Goal: Transaction & Acquisition: Book appointment/travel/reservation

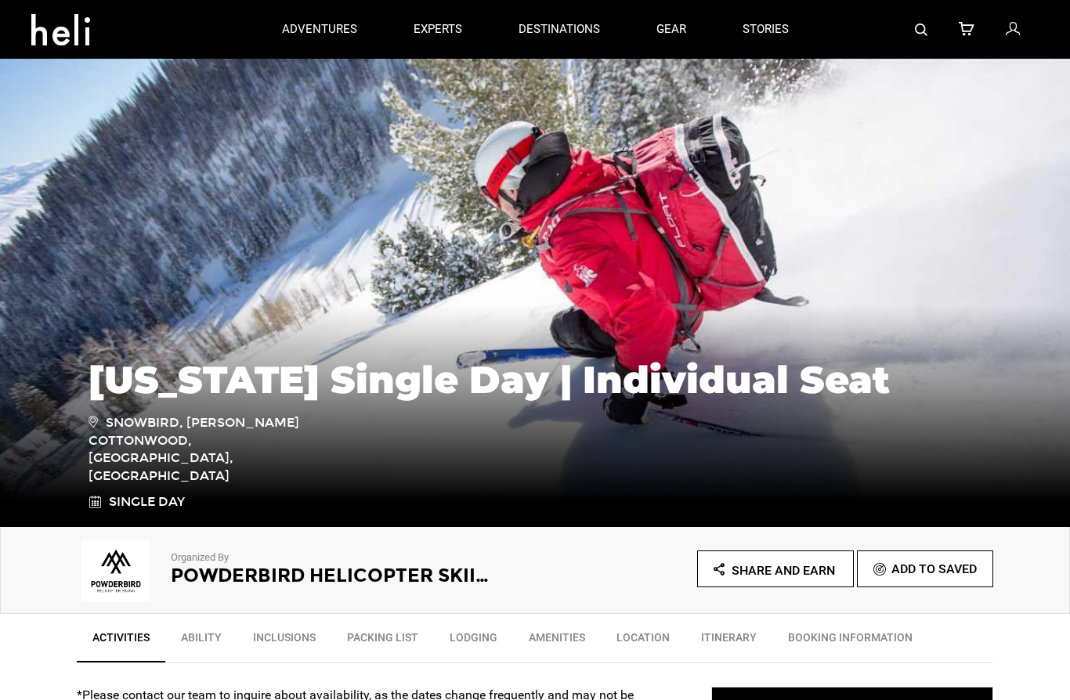
type input "Select your date"
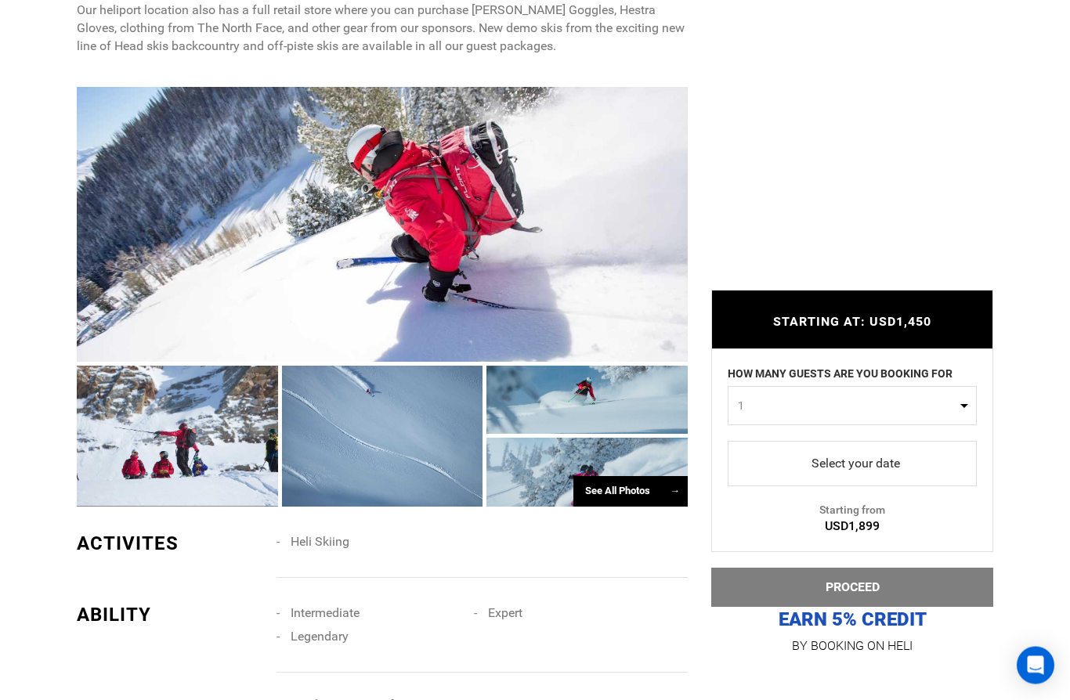
scroll to position [1190, 0]
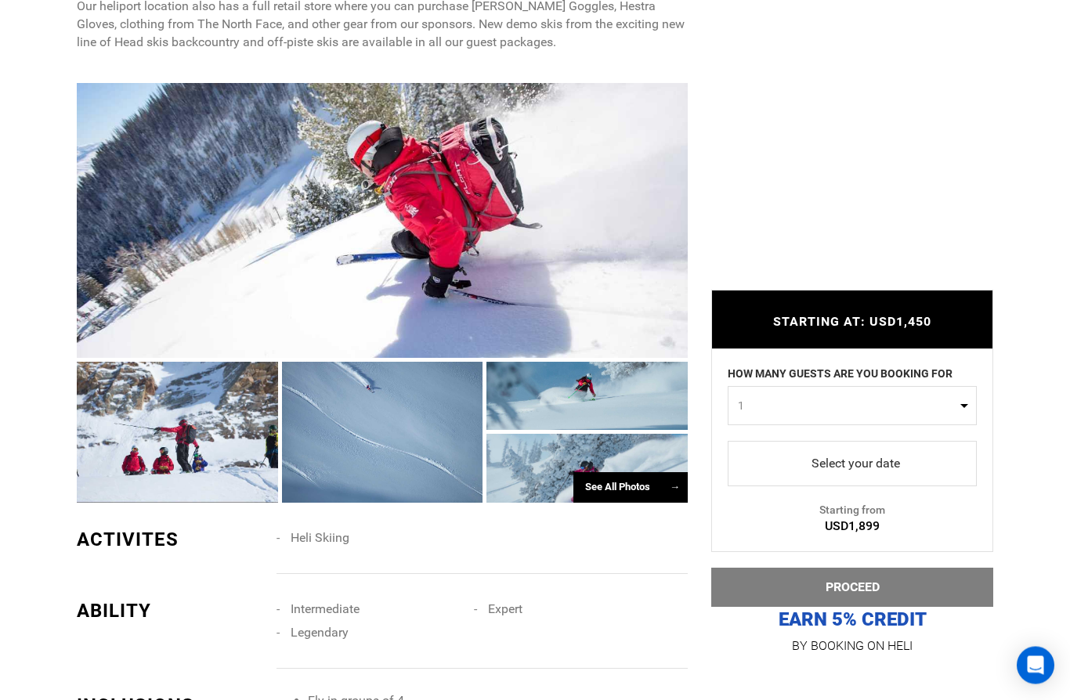
click at [659, 504] on div "See All Photos →" at bounding box center [630, 488] width 114 height 31
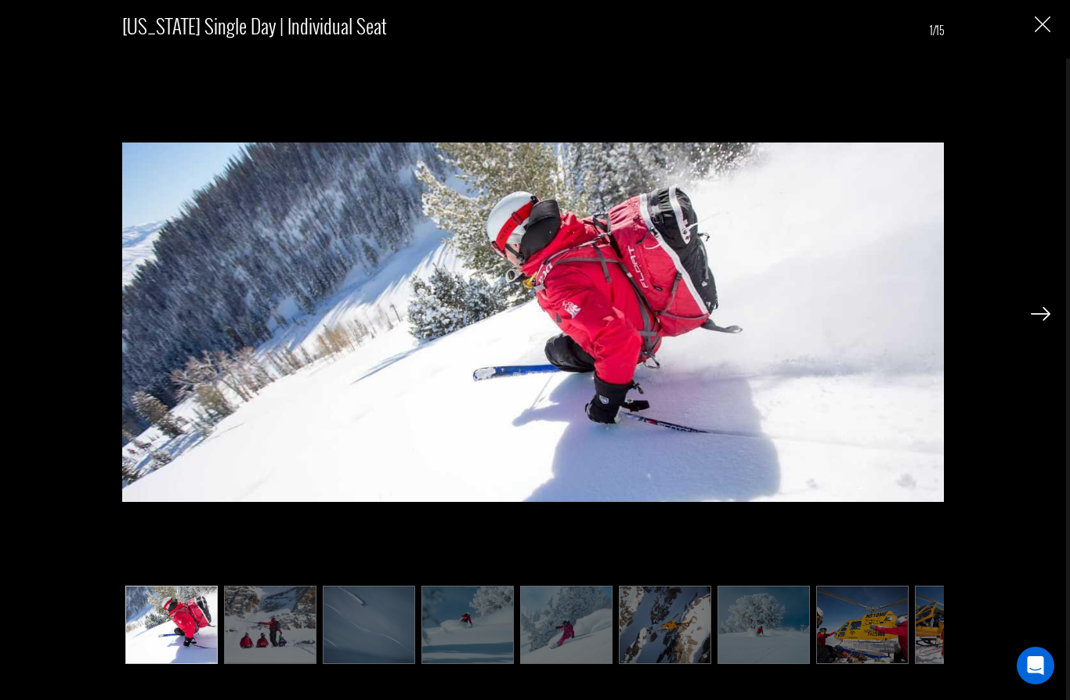
scroll to position [894, 0]
click at [1069, 336] on div "[US_STATE] Single Day | Individual Seat 1/15" at bounding box center [535, 350] width 1070 height 700
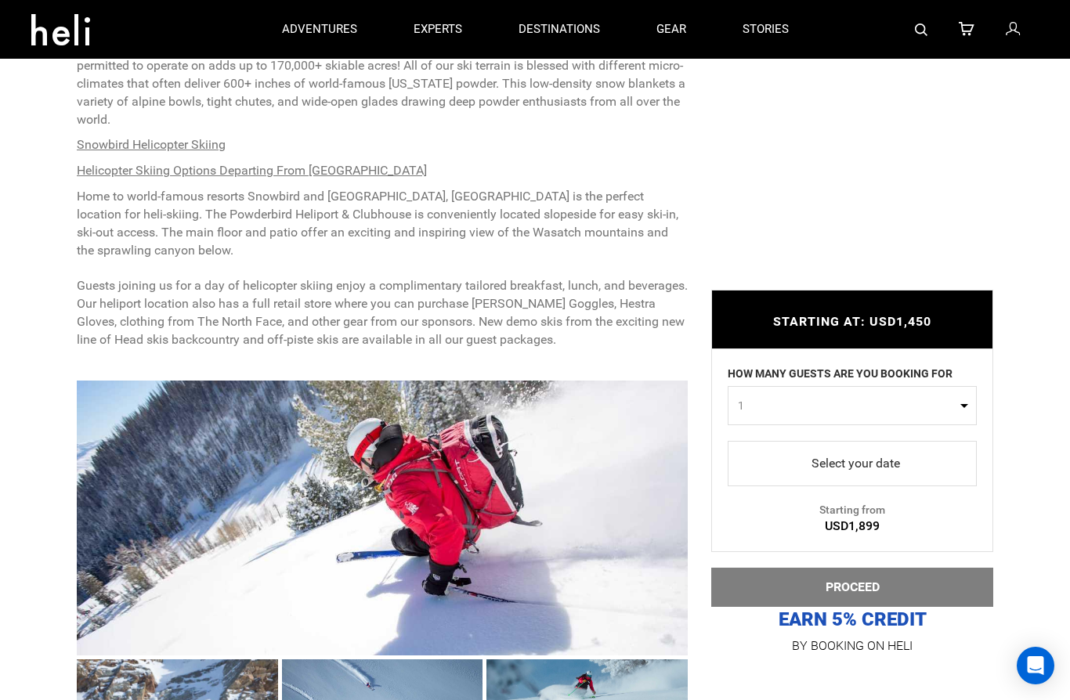
click at [536, 518] on div at bounding box center [382, 518] width 611 height 275
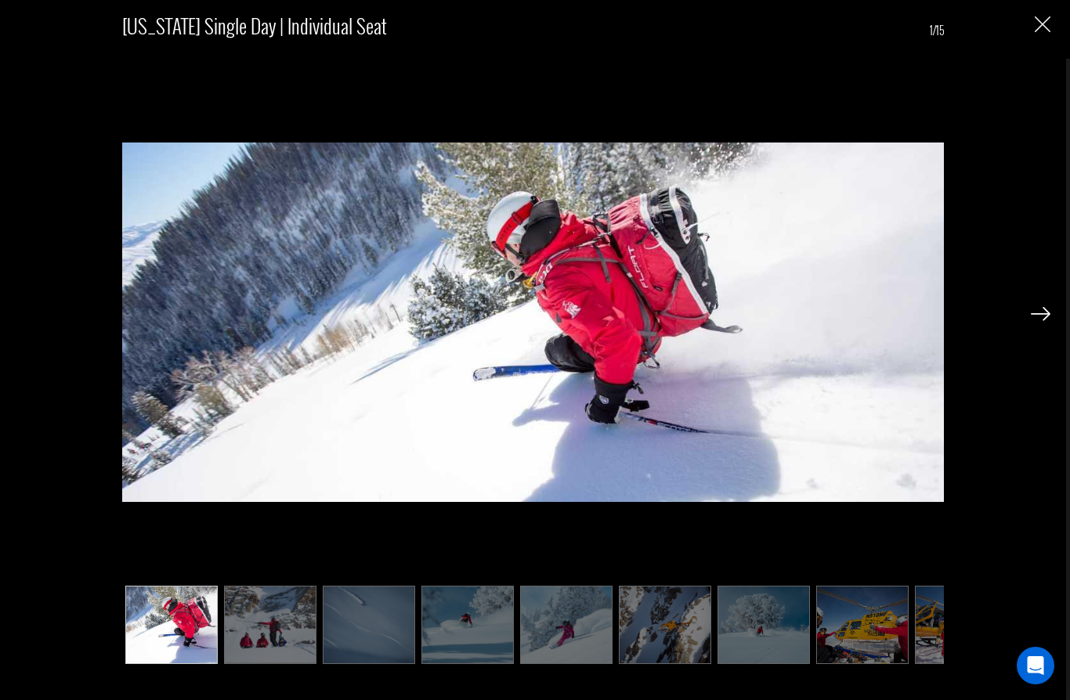
click at [1032, 318] on img at bounding box center [1041, 314] width 20 height 14
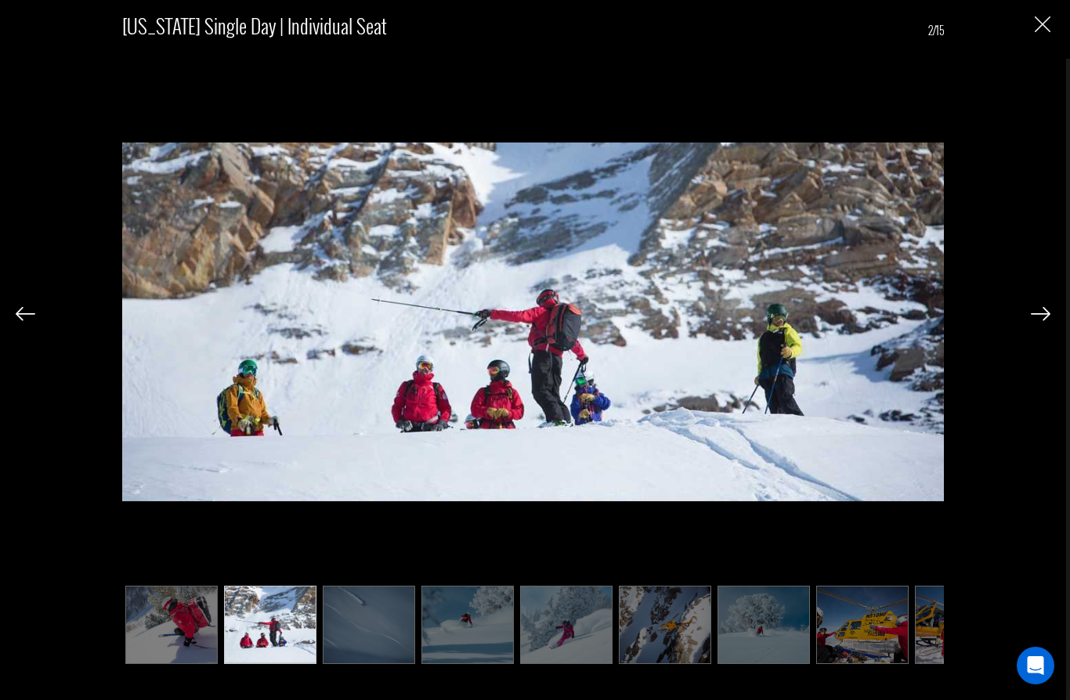
click at [1042, 319] on img at bounding box center [1041, 314] width 20 height 14
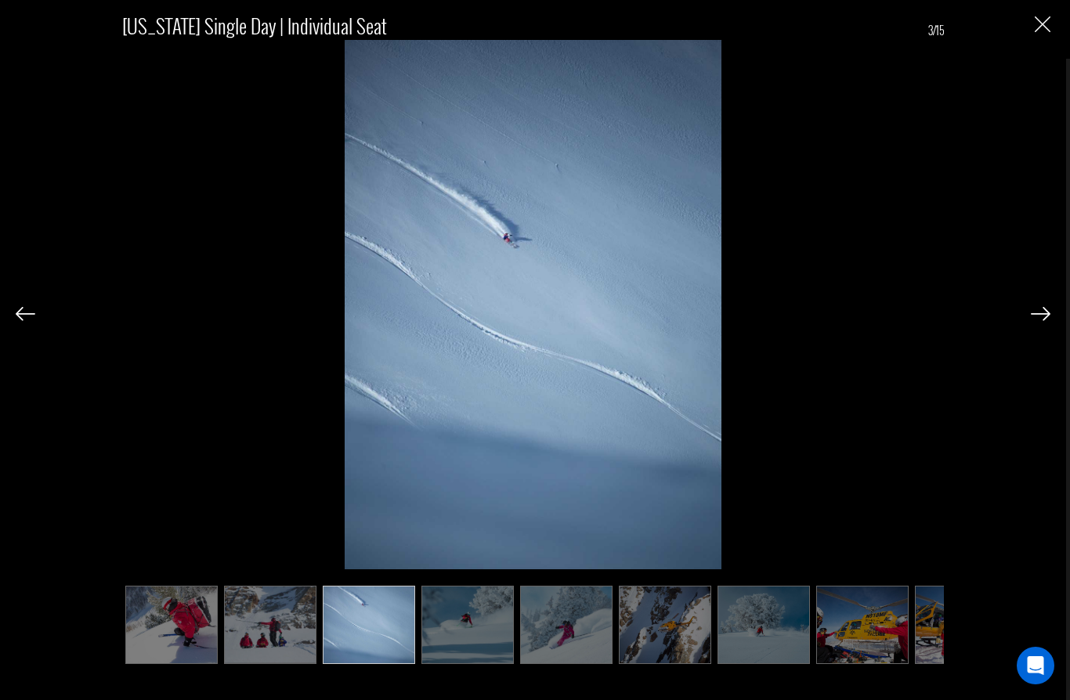
click at [1040, 314] on img at bounding box center [1041, 314] width 20 height 14
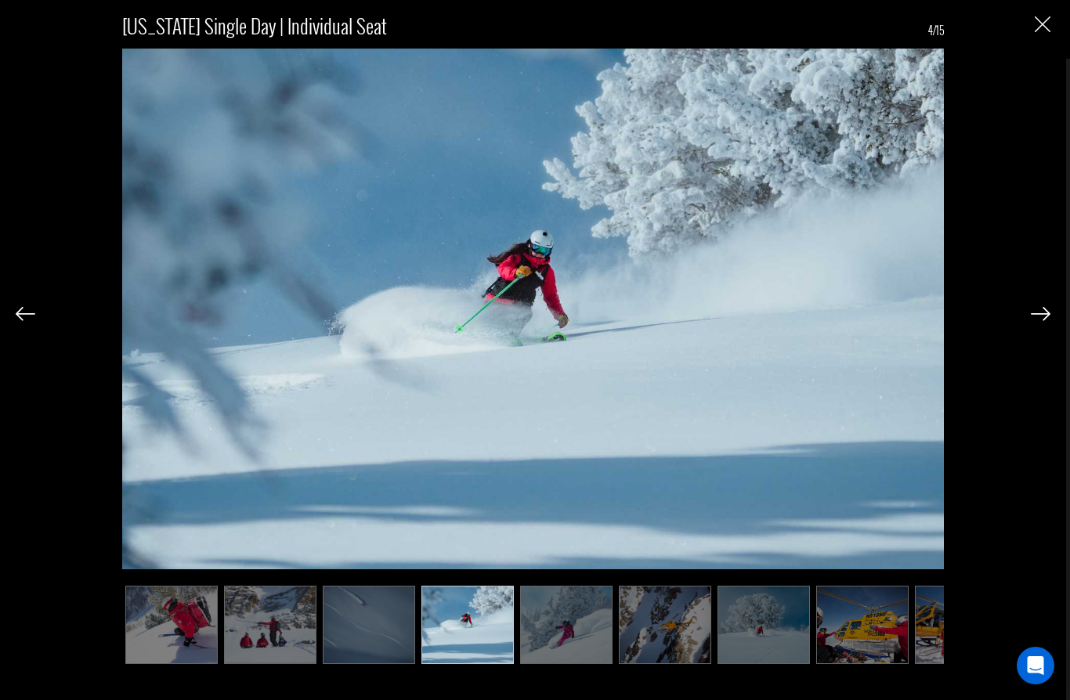
click at [1035, 320] on img at bounding box center [1041, 314] width 20 height 14
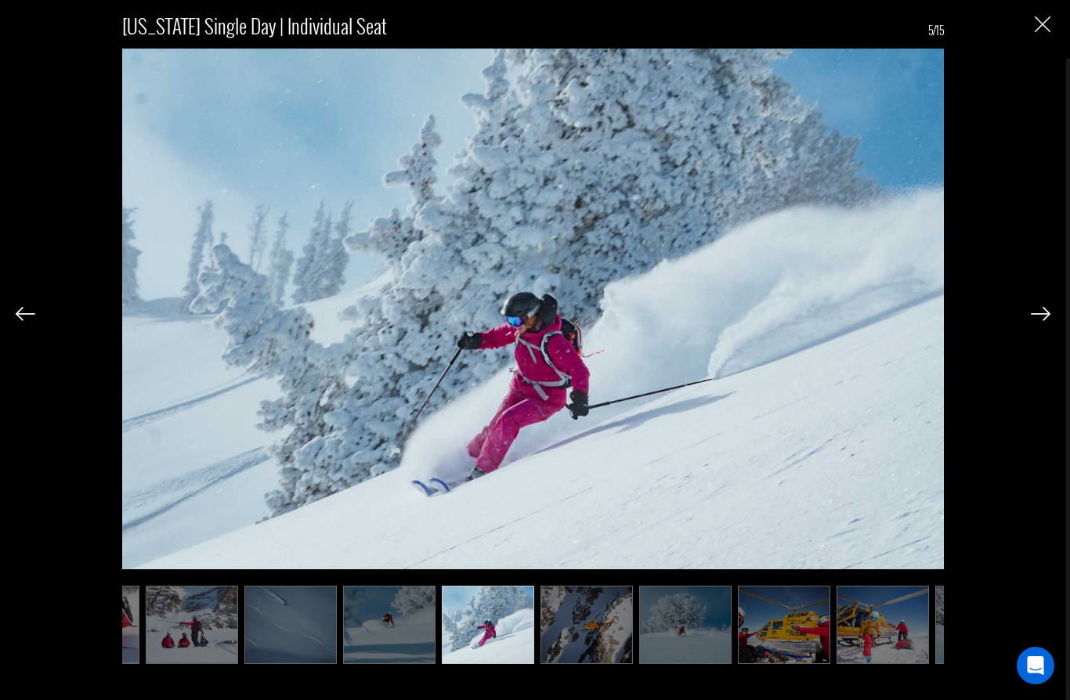
scroll to position [0, 78]
click at [1036, 318] on img at bounding box center [1041, 314] width 20 height 14
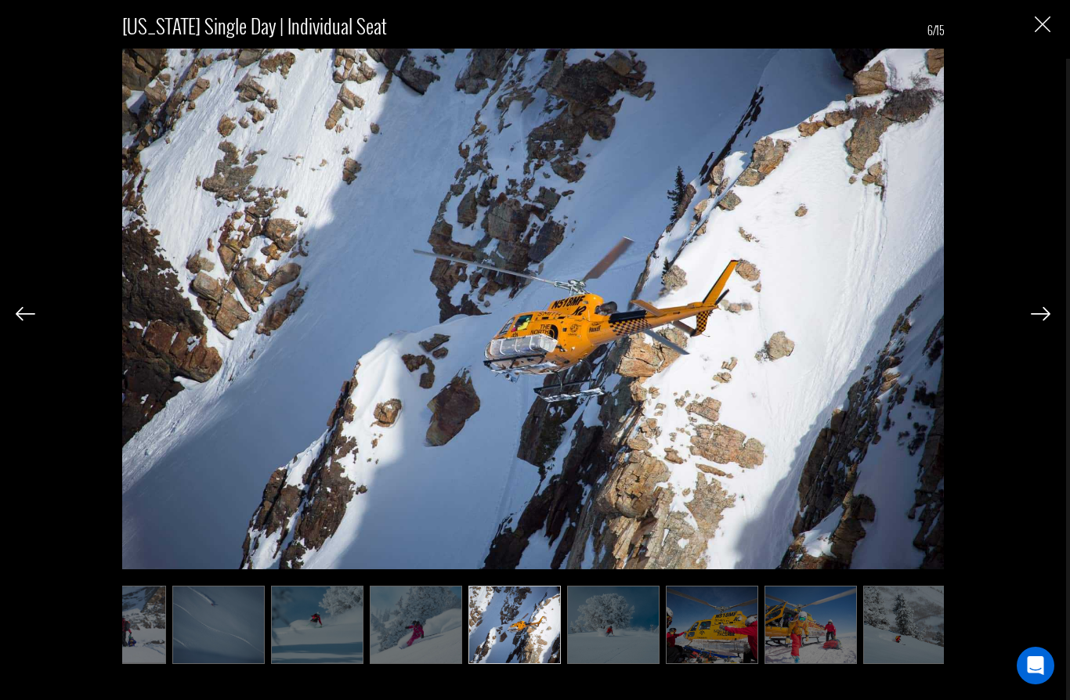
scroll to position [0, 157]
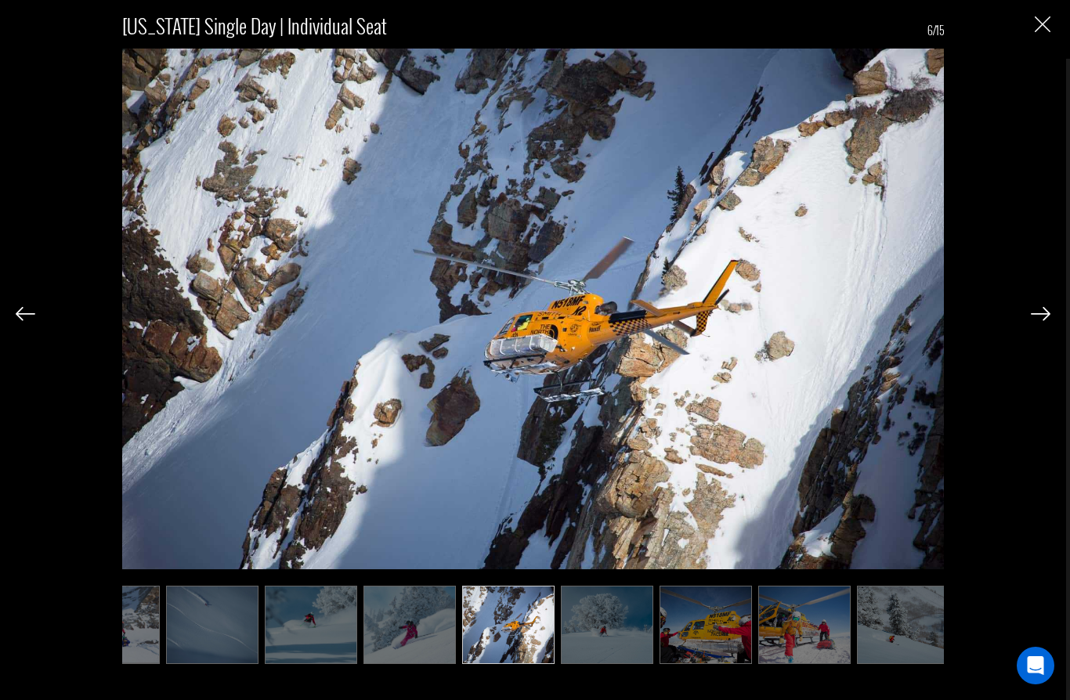
click at [1039, 309] on img at bounding box center [1041, 314] width 20 height 14
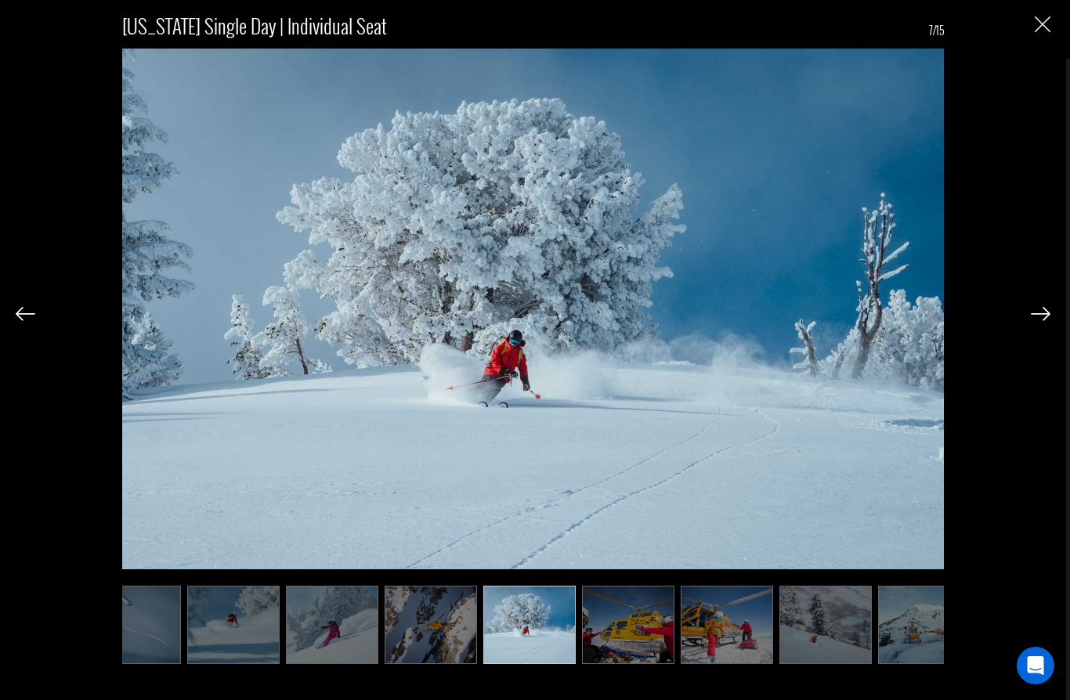
scroll to position [0, 235]
click at [1032, 319] on img at bounding box center [1041, 314] width 20 height 14
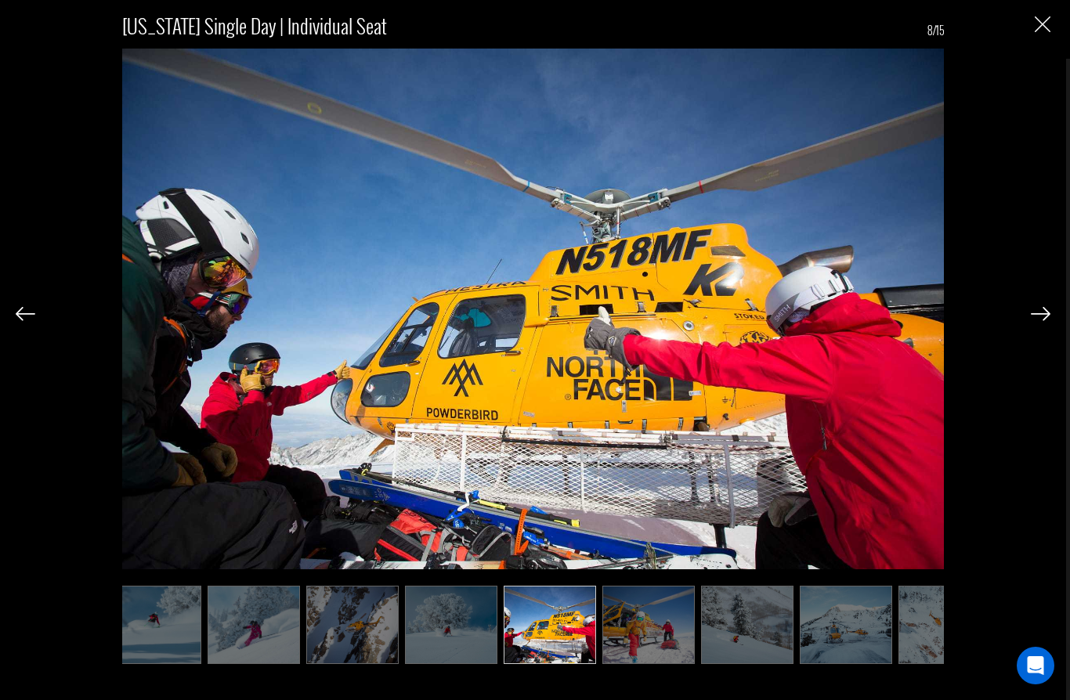
scroll to position [0, 313]
click at [1031, 321] on img at bounding box center [1041, 314] width 20 height 14
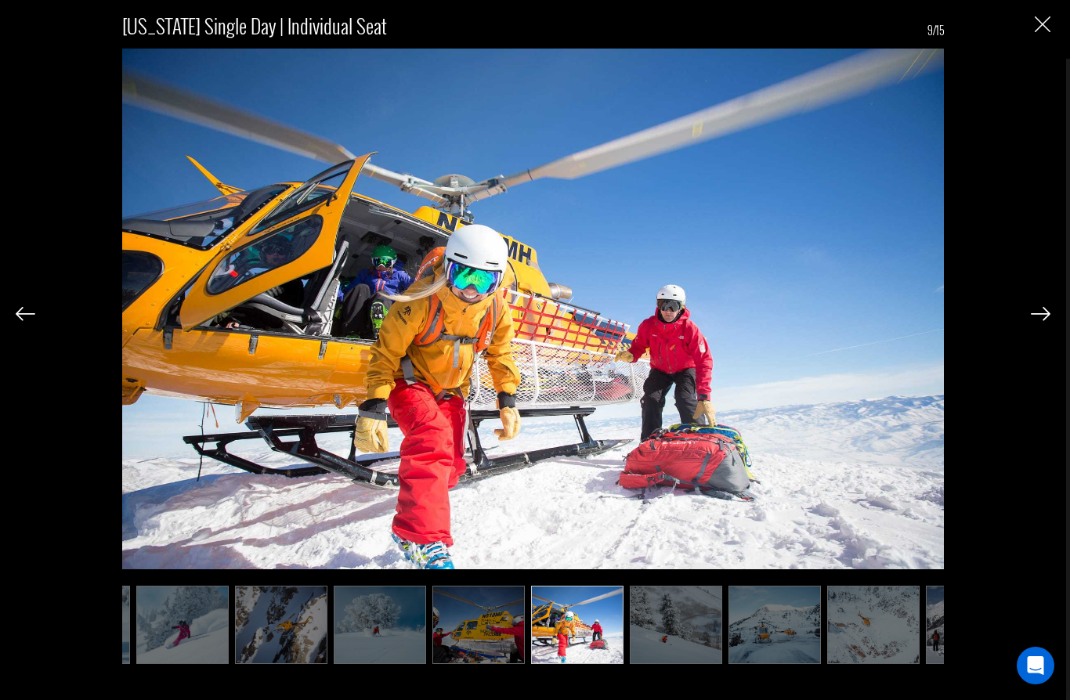
scroll to position [0, 392]
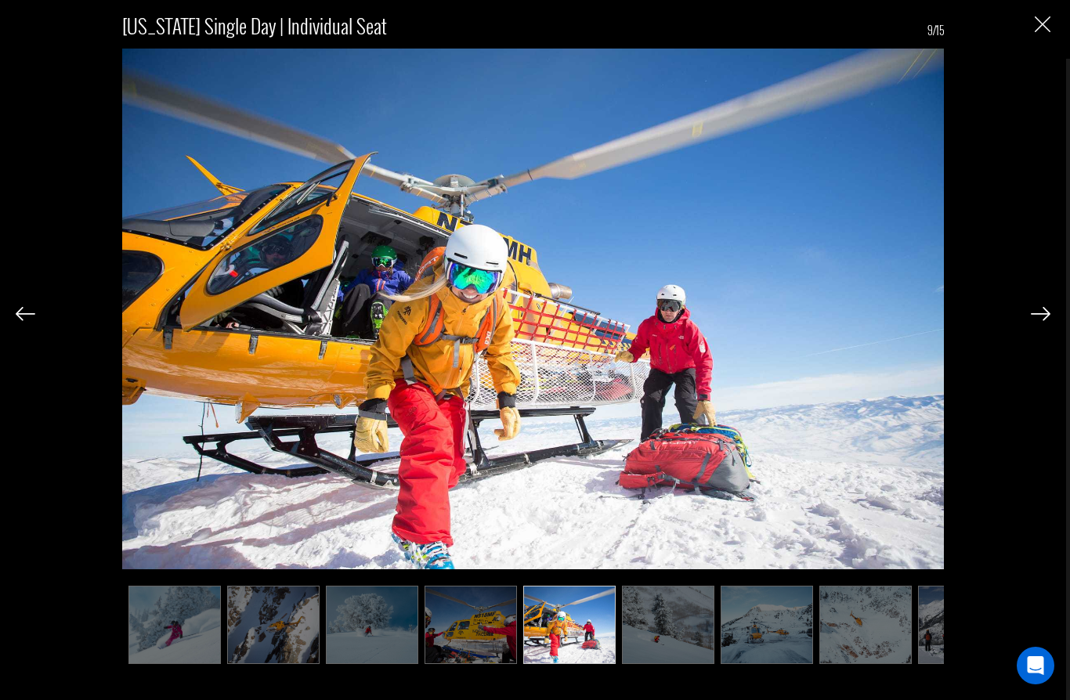
click at [1035, 316] on img at bounding box center [1041, 314] width 20 height 14
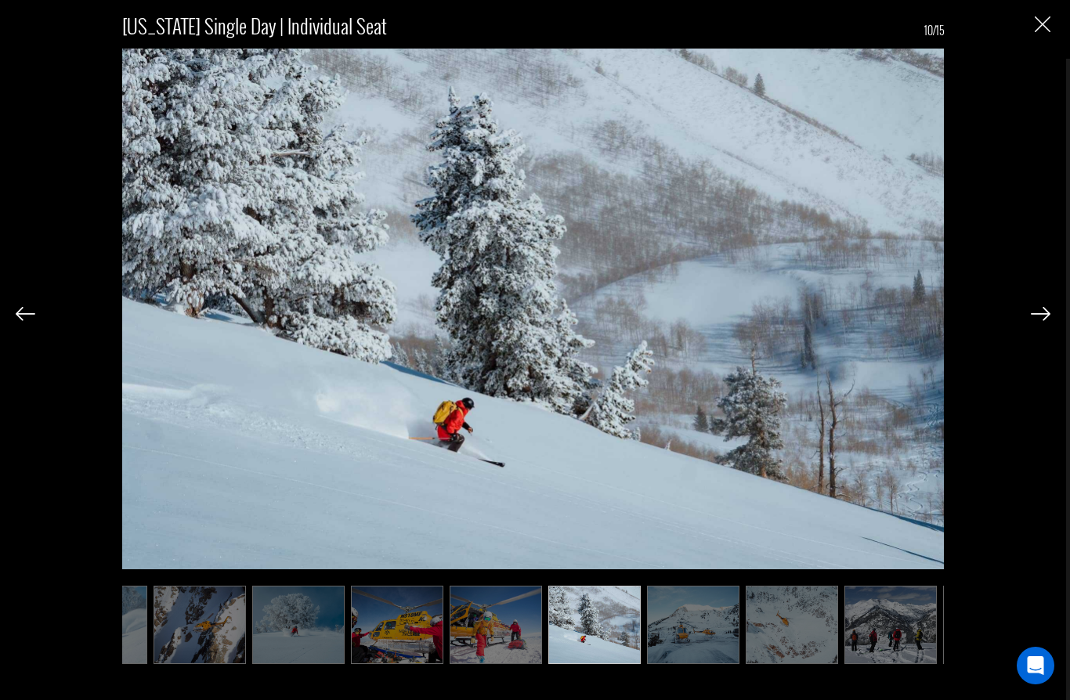
scroll to position [0, 470]
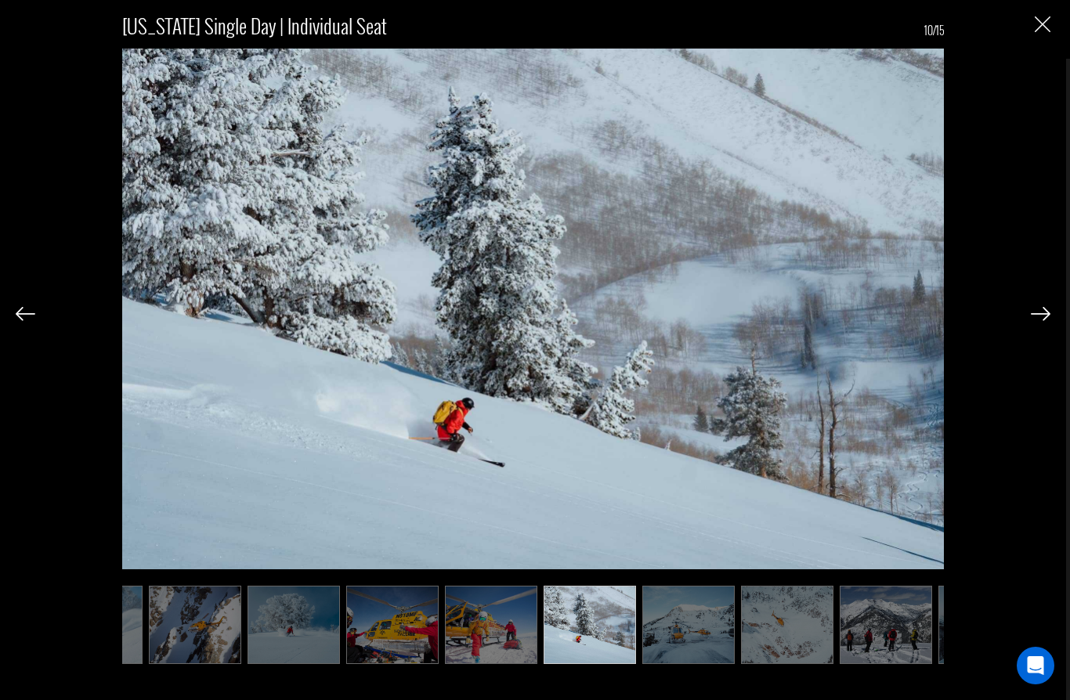
click at [1031, 319] on img at bounding box center [1041, 314] width 20 height 14
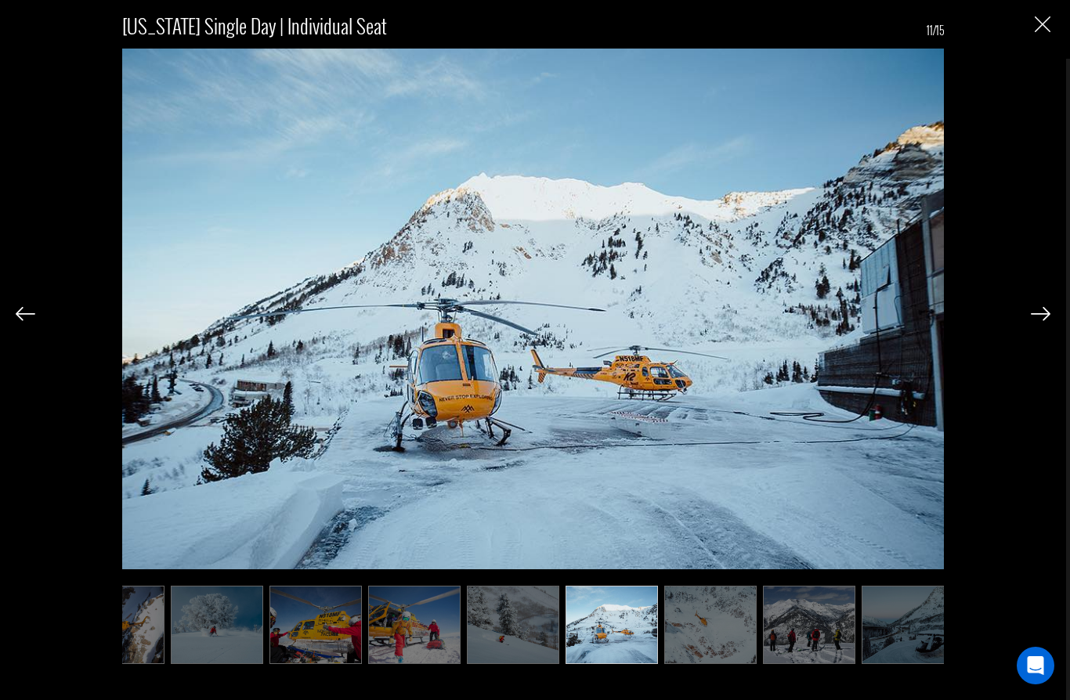
scroll to position [0, 548]
click at [1038, 320] on img at bounding box center [1041, 314] width 20 height 14
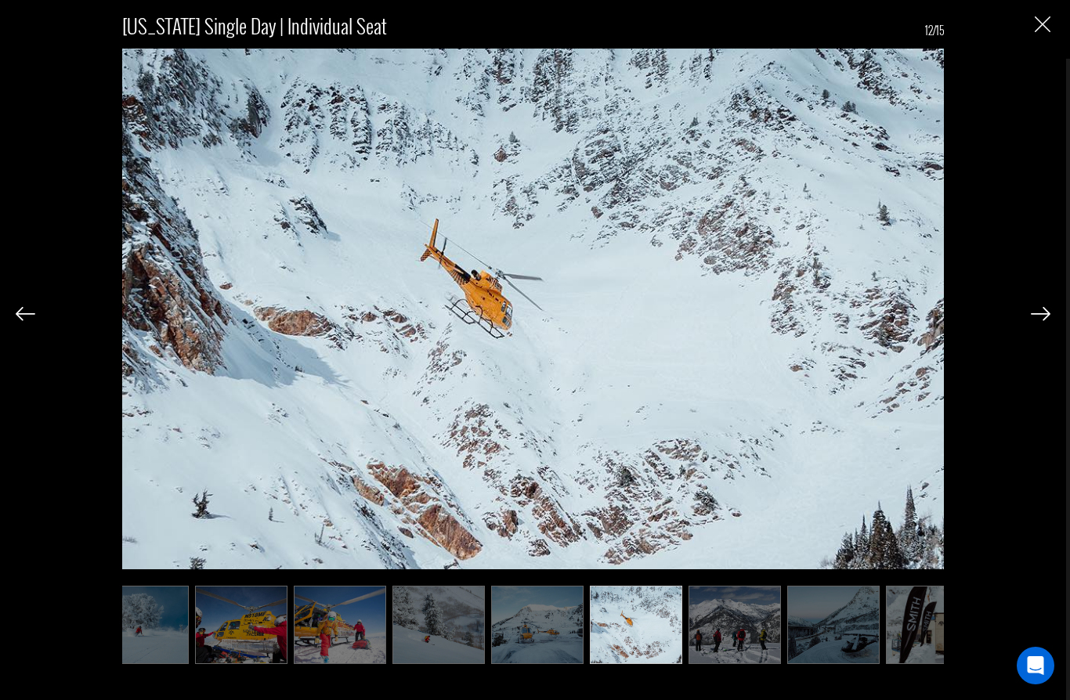
scroll to position [0, 627]
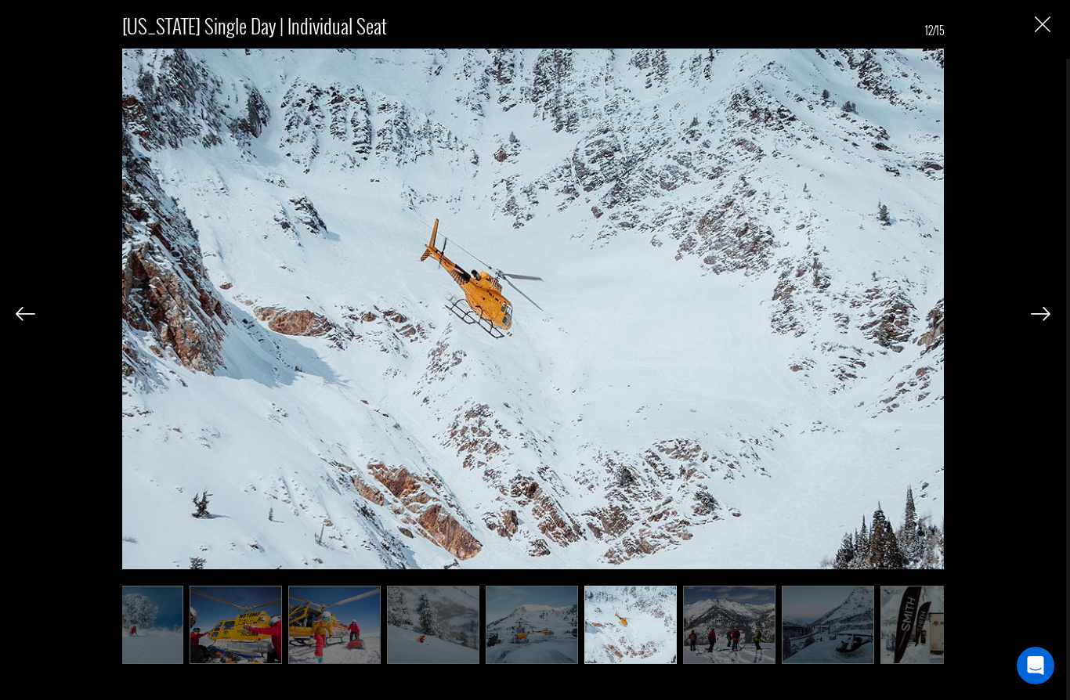
click at [1044, 311] on img at bounding box center [1041, 314] width 20 height 14
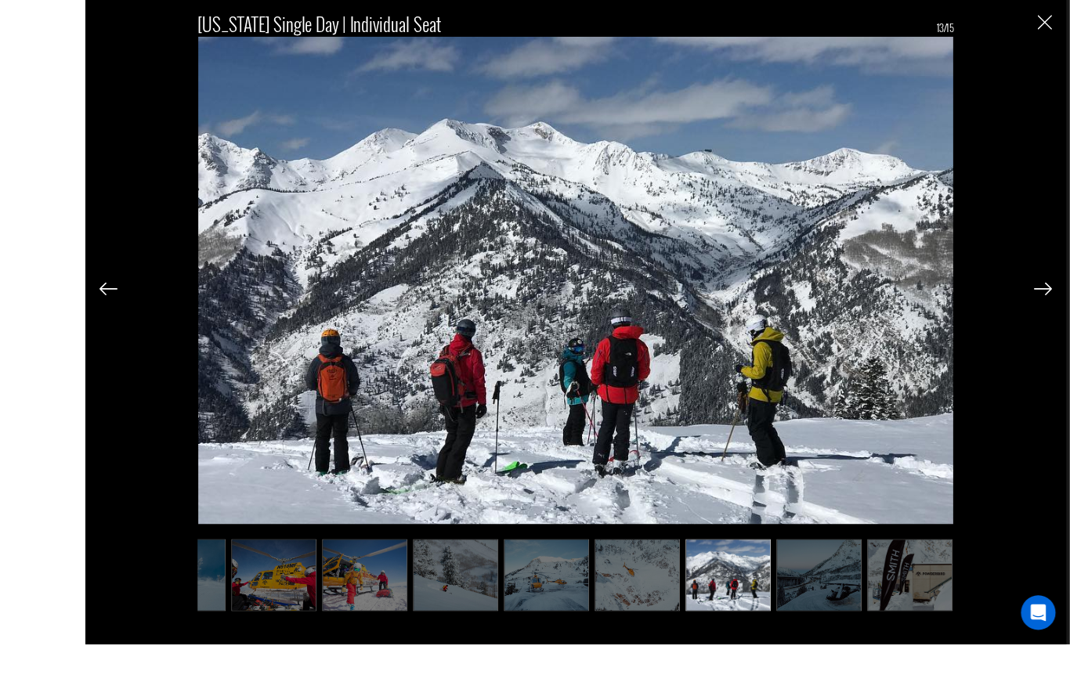
scroll to position [779, 0]
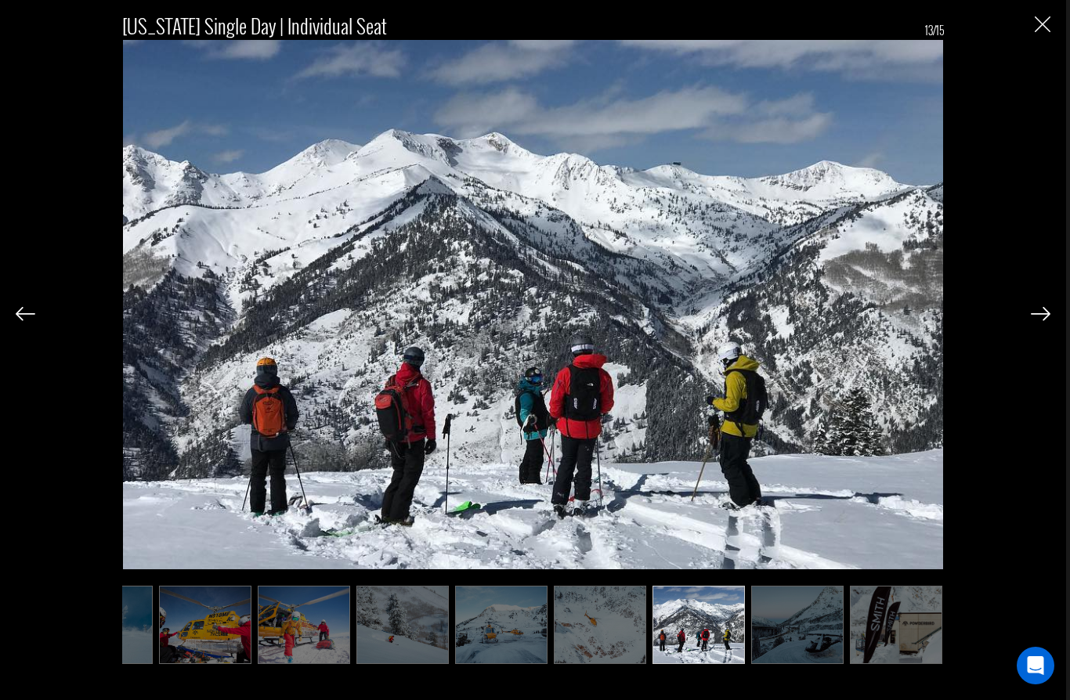
click at [1028, 360] on div "[US_STATE] Single Day | Individual Seat 13/15" at bounding box center [533, 332] width 1035 height 665
click at [1037, 321] on img at bounding box center [1041, 314] width 20 height 14
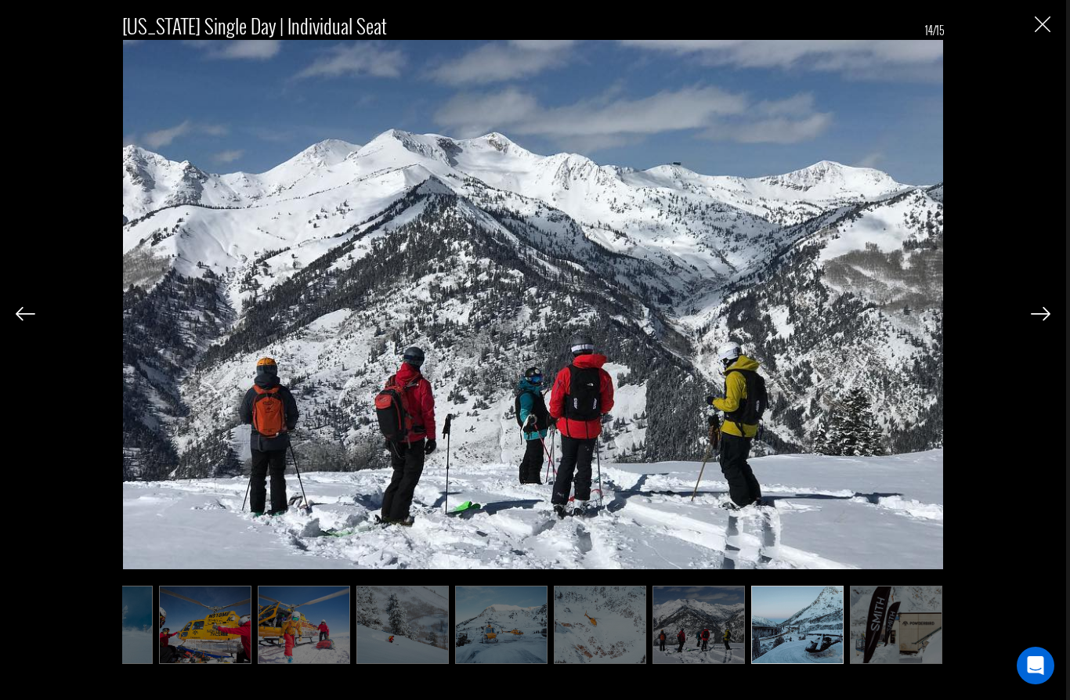
scroll to position [0, 659]
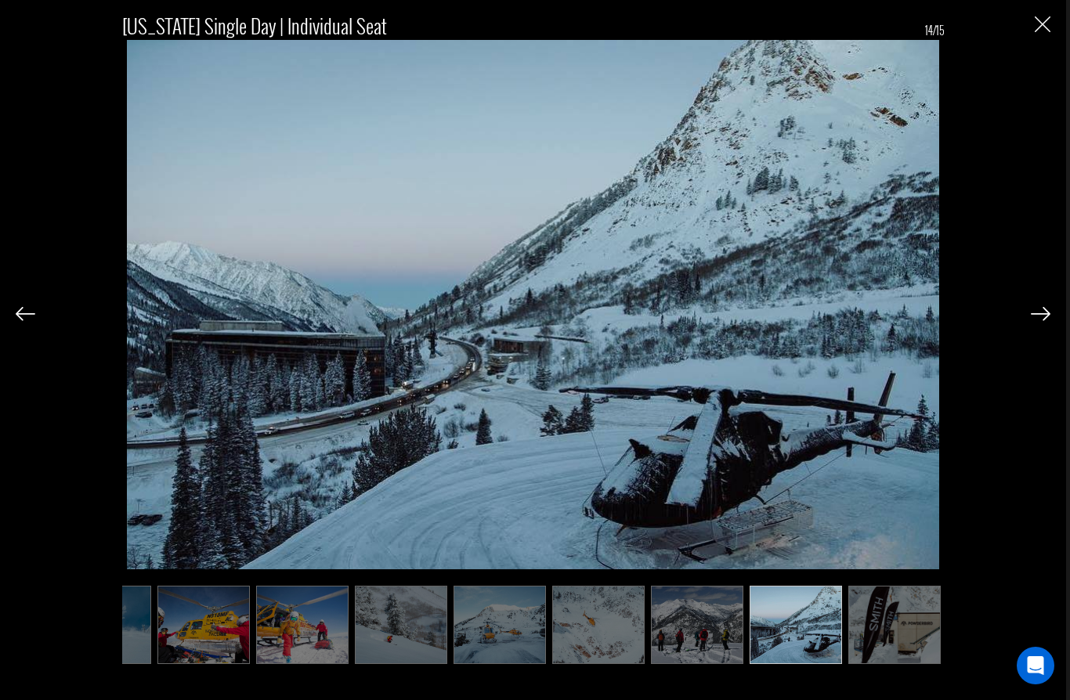
click at [1037, 321] on img at bounding box center [1041, 314] width 20 height 14
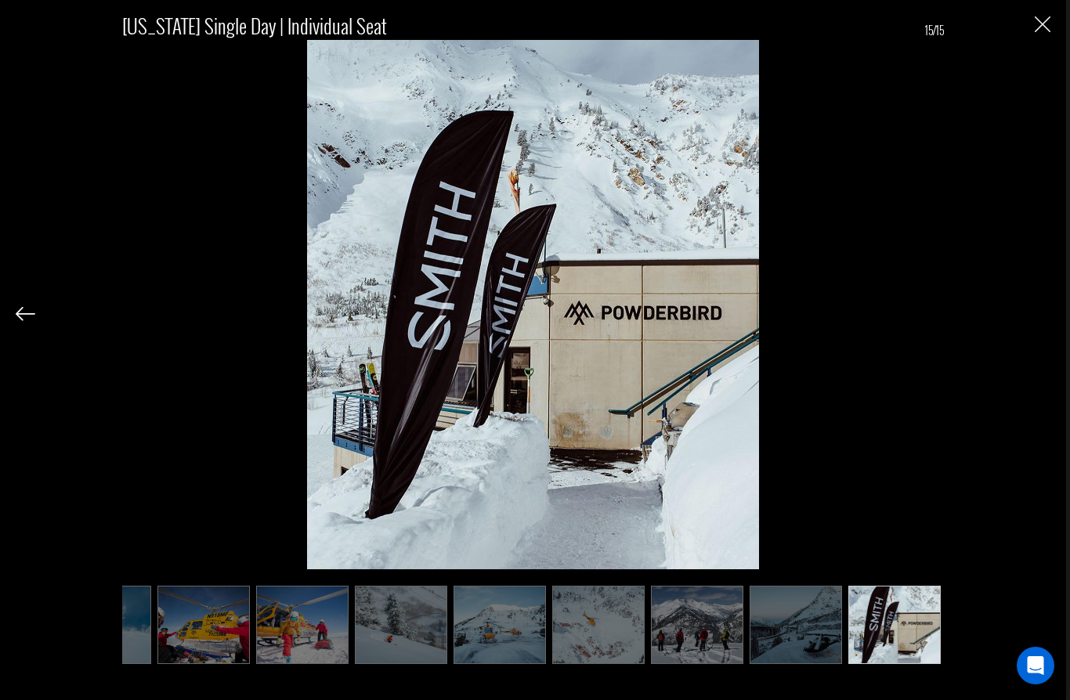
click at [1042, 351] on div "[US_STATE] Single Day | Individual Seat 15/15" at bounding box center [533, 332] width 1035 height 665
click at [1040, 5] on div "[US_STATE] Single Day | Individual Seat 15/15" at bounding box center [533, 332] width 1035 height 665
click at [1042, 31] on img "Close" at bounding box center [1043, 24] width 16 height 16
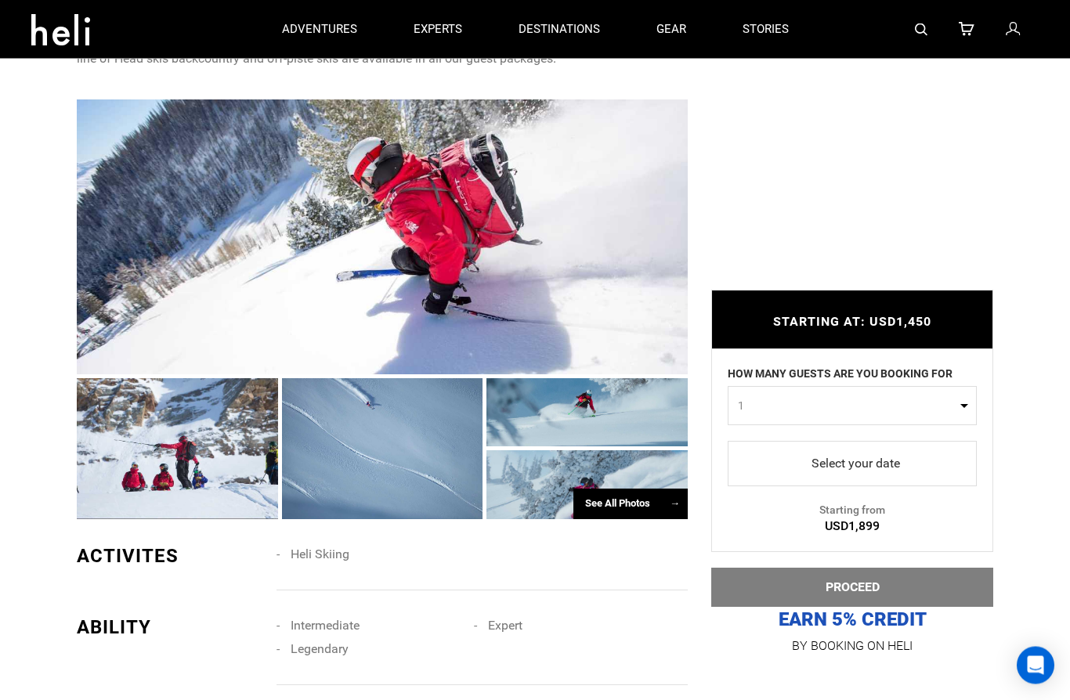
scroll to position [1174, 0]
click at [204, 502] on div at bounding box center [177, 449] width 201 height 141
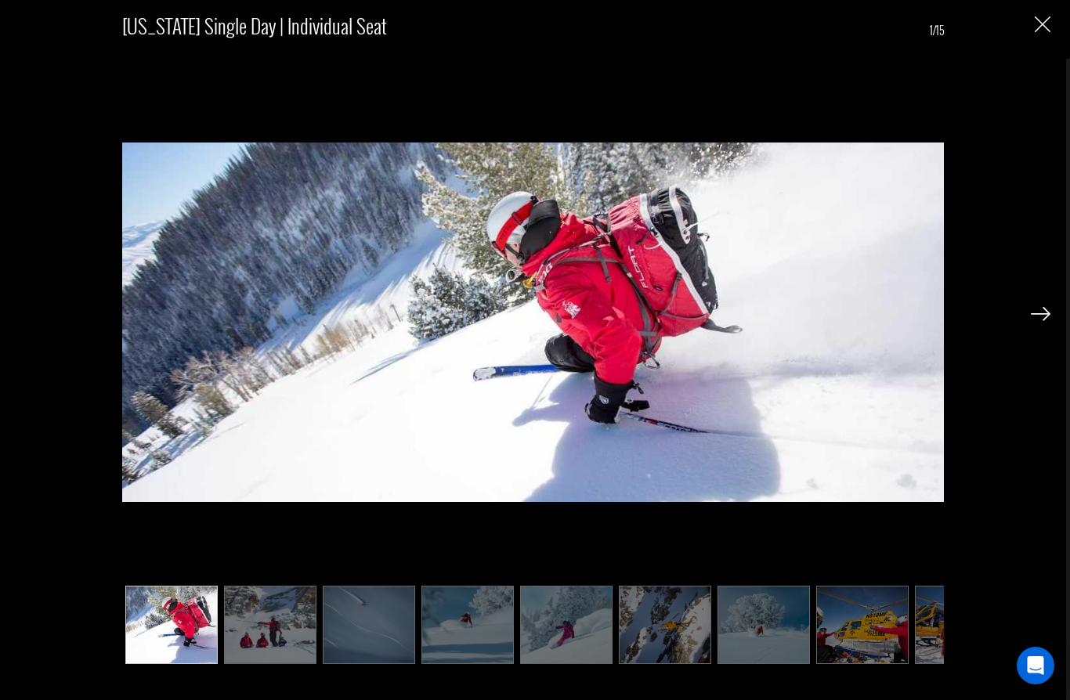
click at [1035, 298] on div "[US_STATE] Single Day | Individual Seat 1/15" at bounding box center [533, 332] width 1035 height 665
click at [1039, 320] on img at bounding box center [1041, 314] width 20 height 14
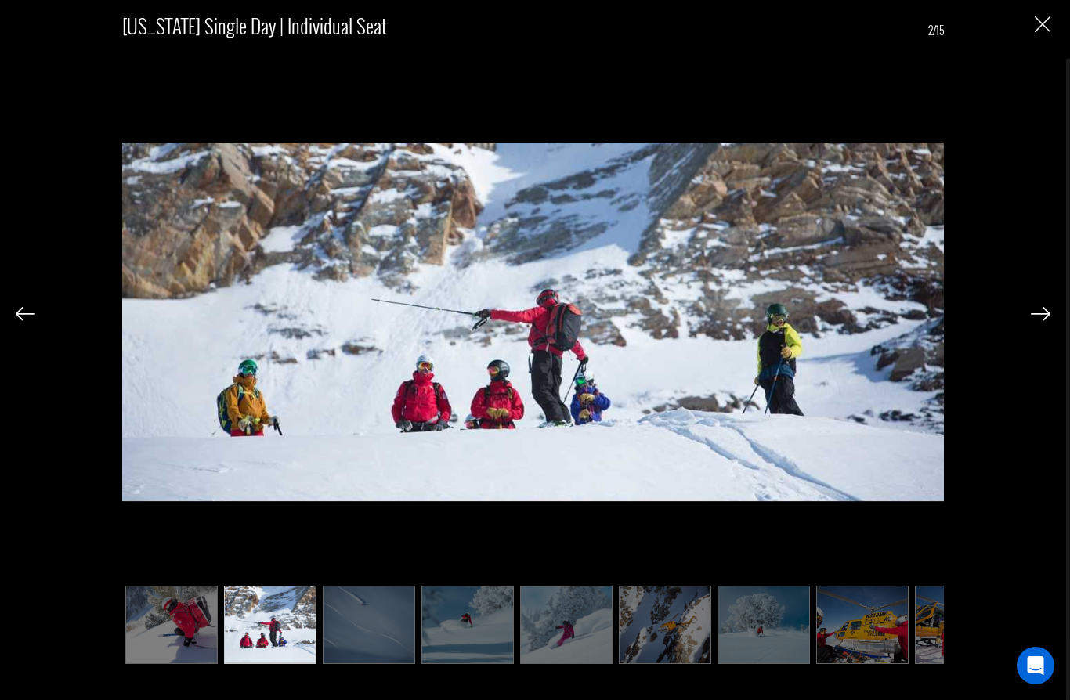
click at [1043, 314] on img at bounding box center [1041, 314] width 20 height 14
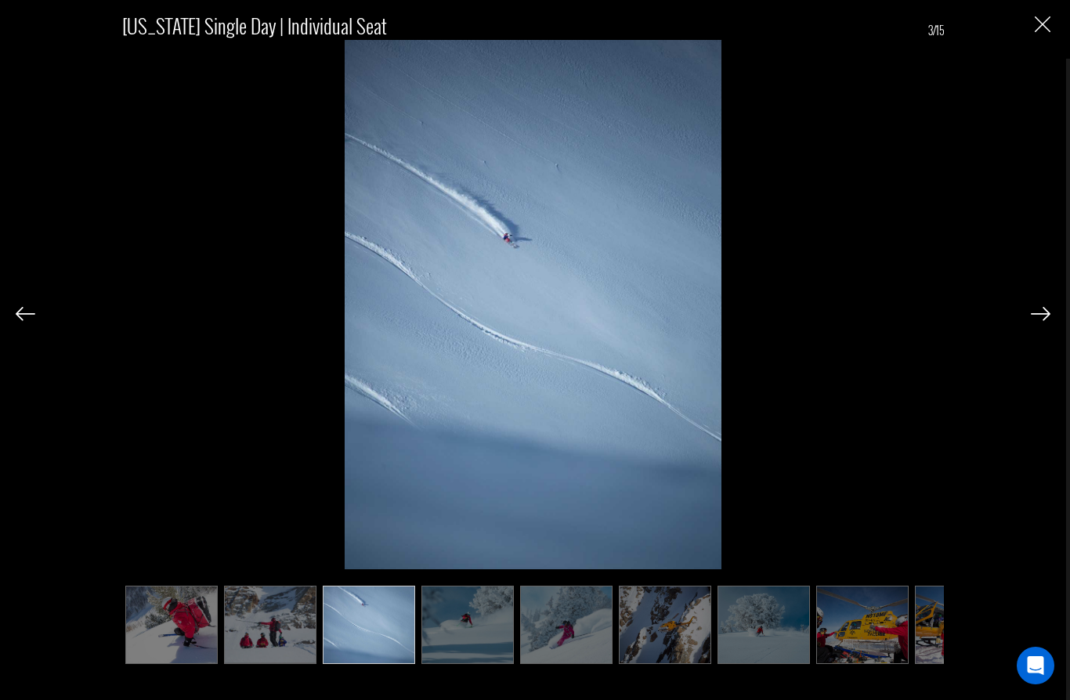
click at [1042, 315] on img at bounding box center [1041, 314] width 20 height 14
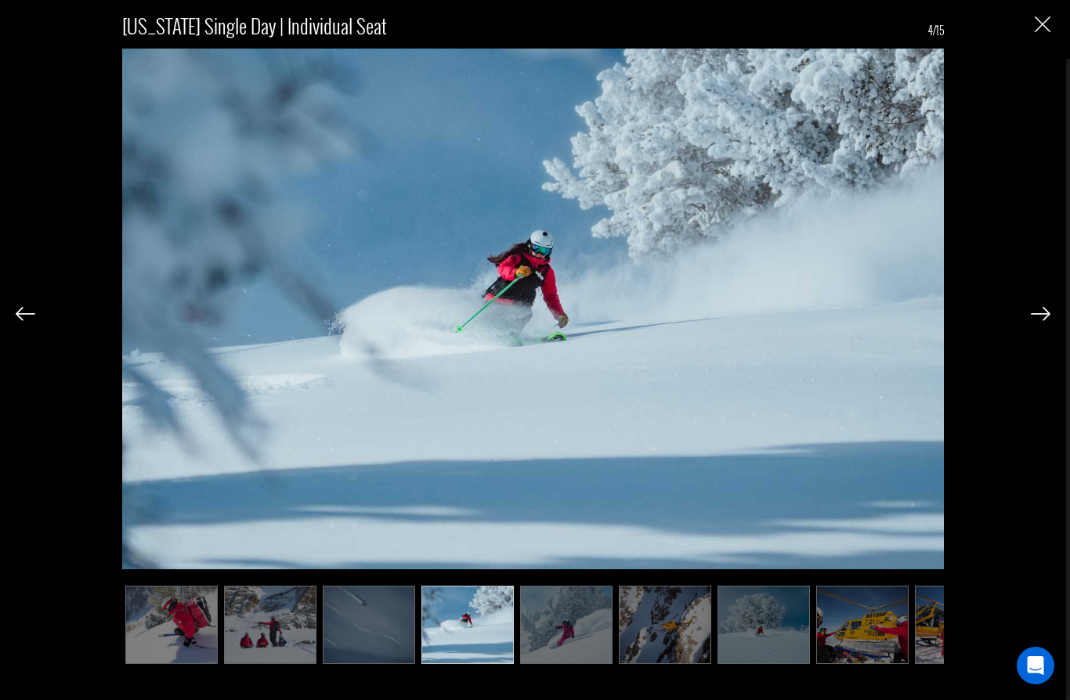
click at [1034, 320] on img at bounding box center [1041, 314] width 20 height 14
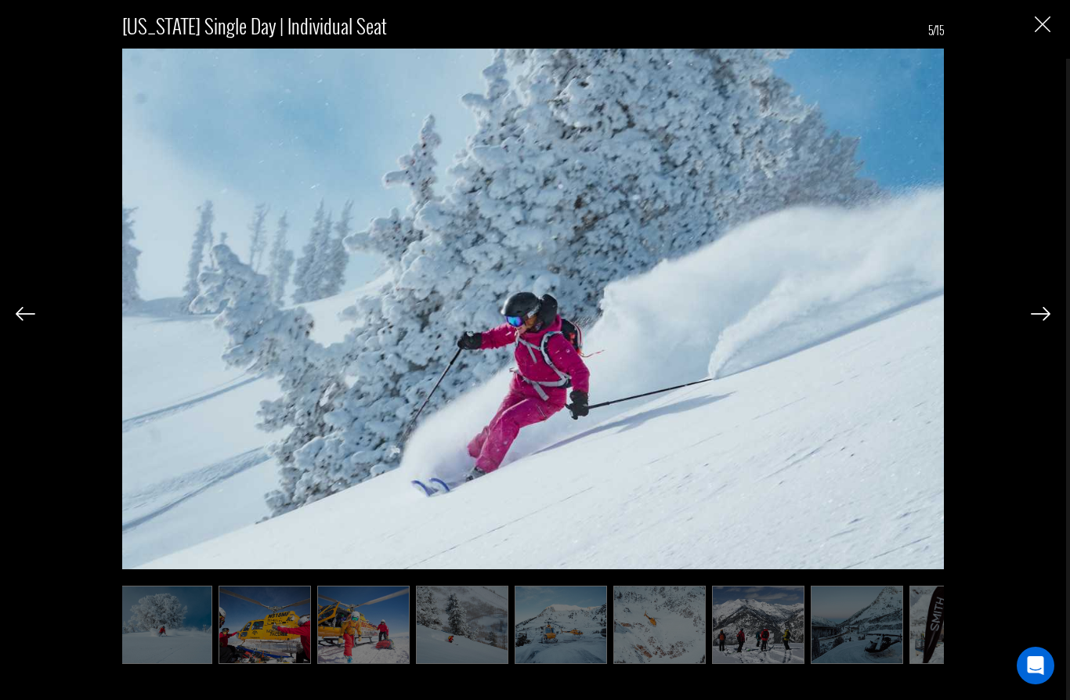
click at [1031, 320] on img at bounding box center [1041, 314] width 20 height 14
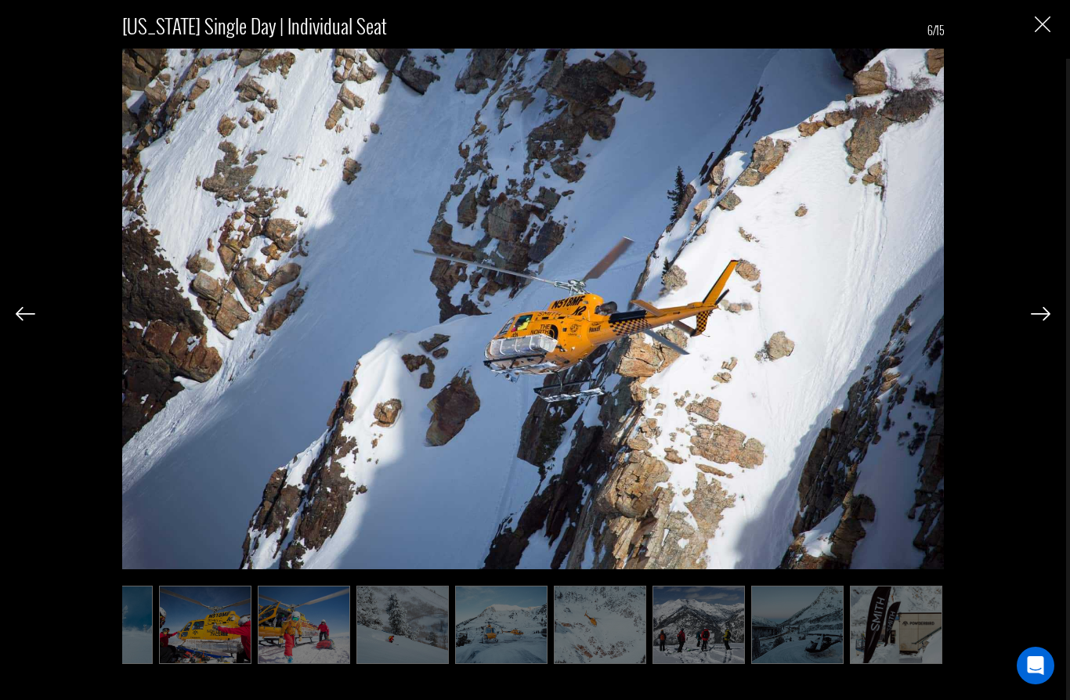
scroll to position [0, 659]
click at [1032, 318] on img at bounding box center [1041, 314] width 20 height 14
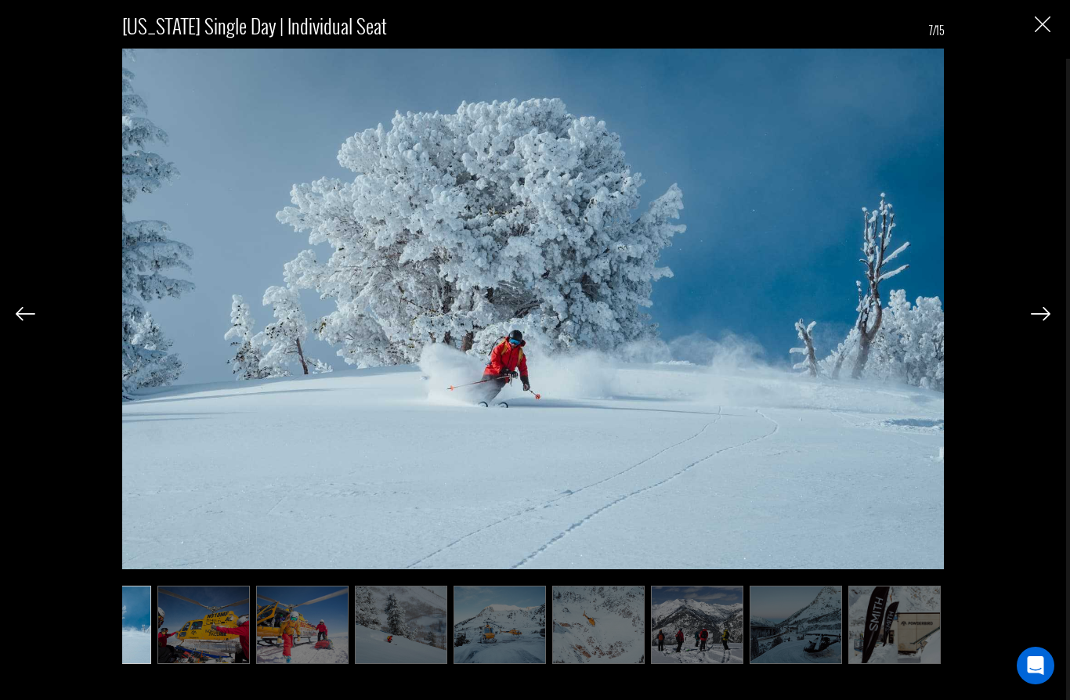
click at [1039, 321] on img at bounding box center [1041, 314] width 20 height 14
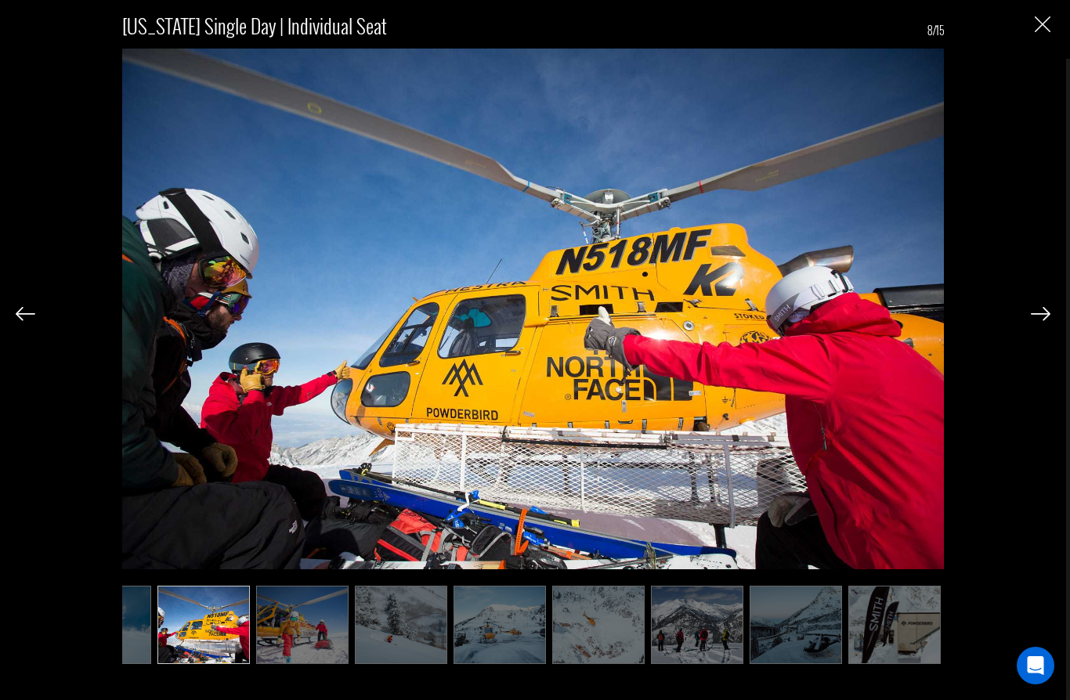
click at [1035, 320] on img at bounding box center [1041, 314] width 20 height 14
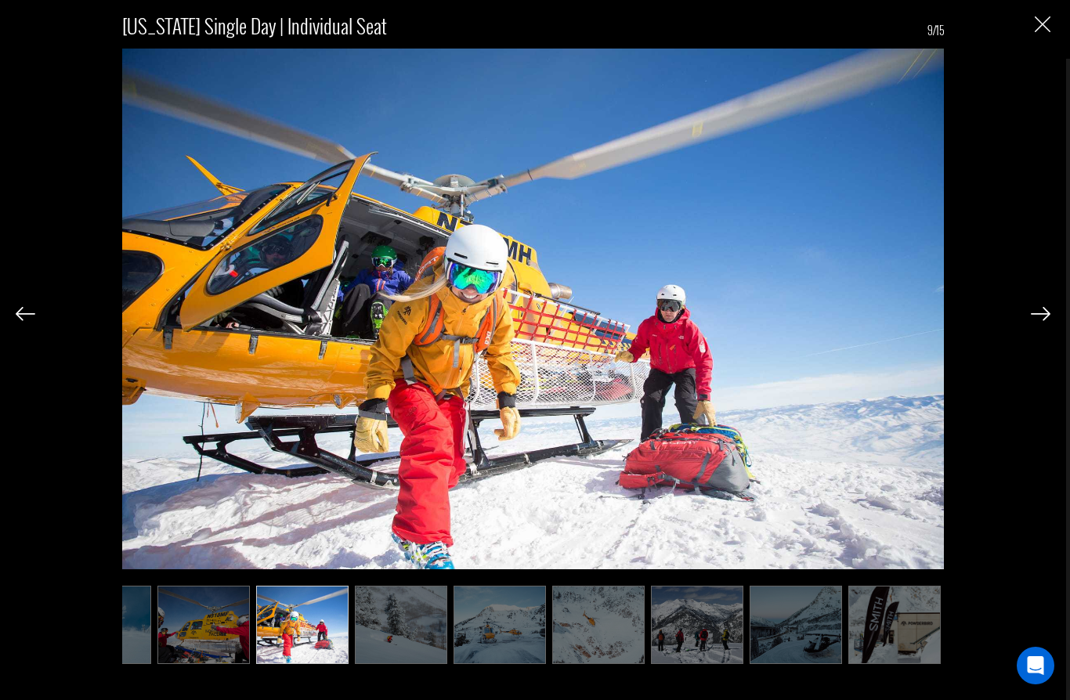
click at [1031, 316] on img at bounding box center [1041, 314] width 20 height 14
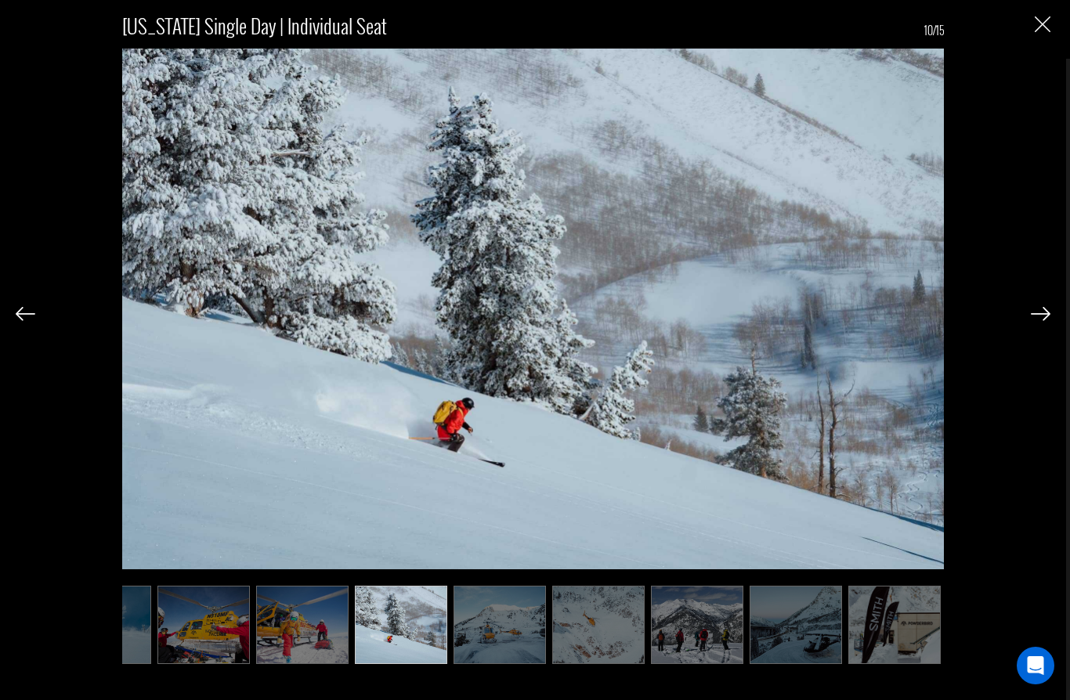
click at [1036, 31] on img "Close" at bounding box center [1043, 24] width 16 height 16
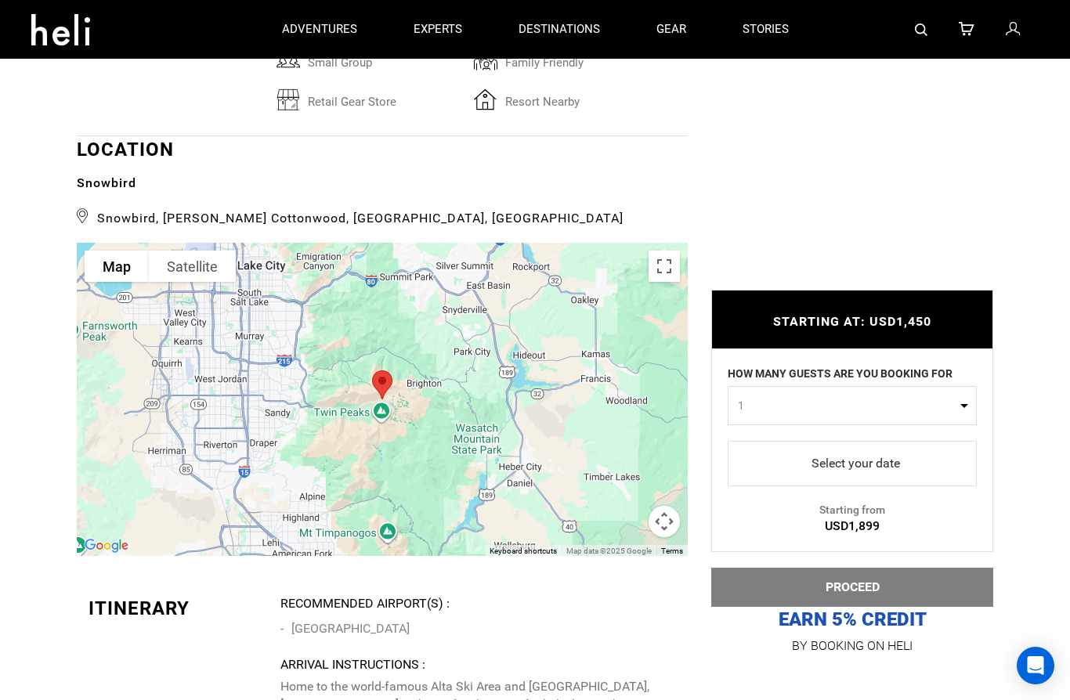
scroll to position [2857, 0]
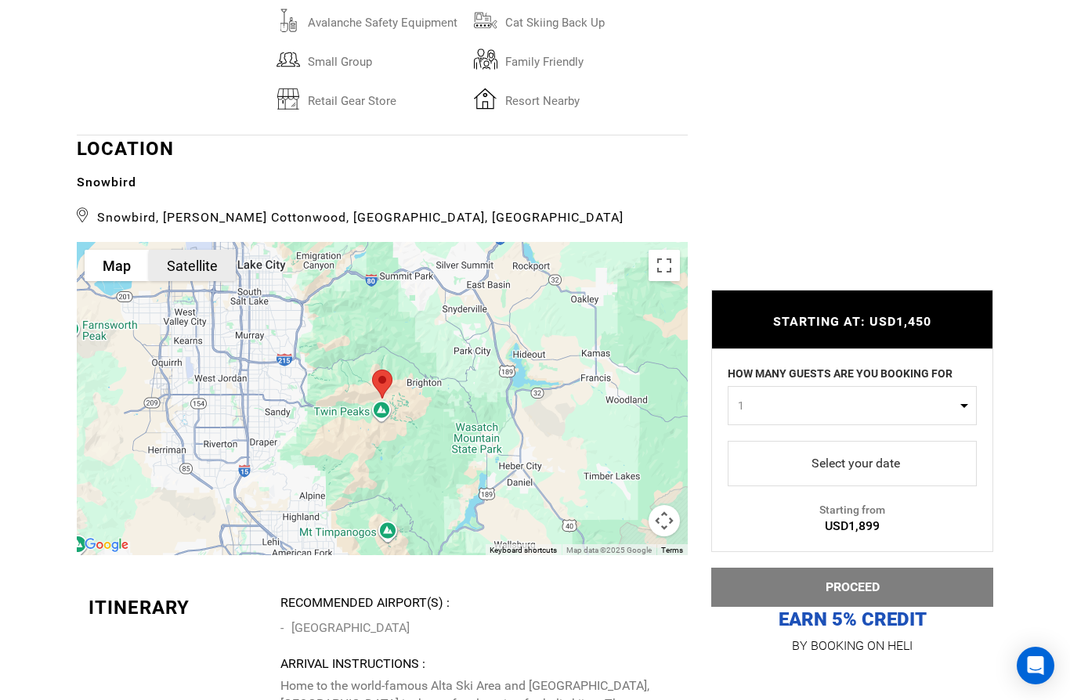
click at [205, 279] on button "Satellite" at bounding box center [192, 265] width 87 height 31
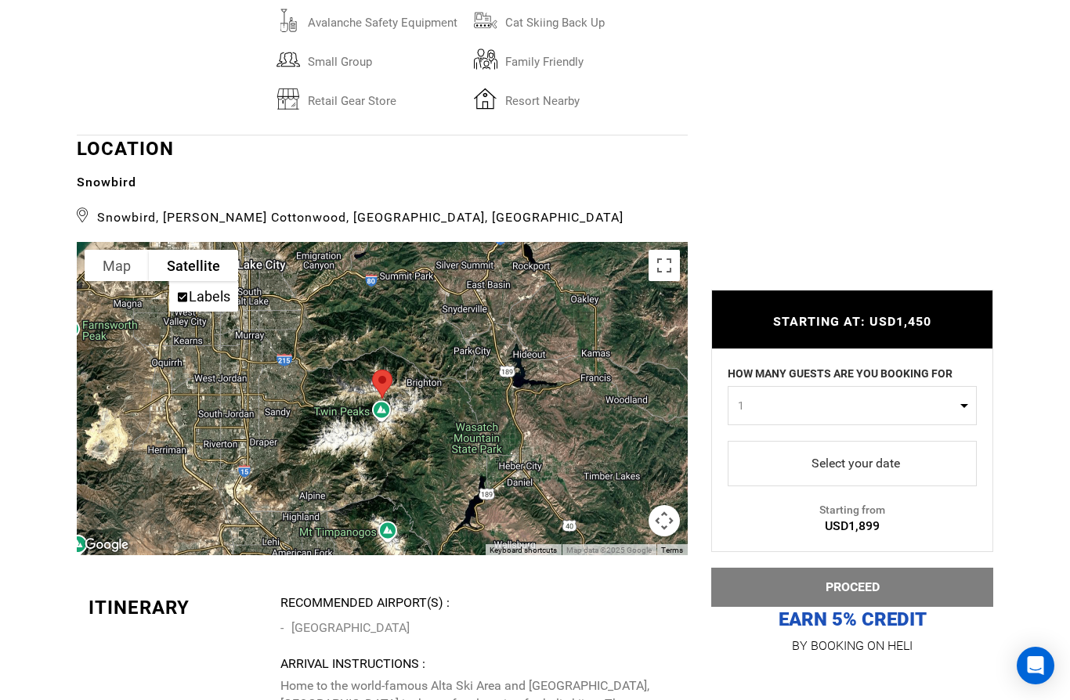
scroll to position [2895, 0]
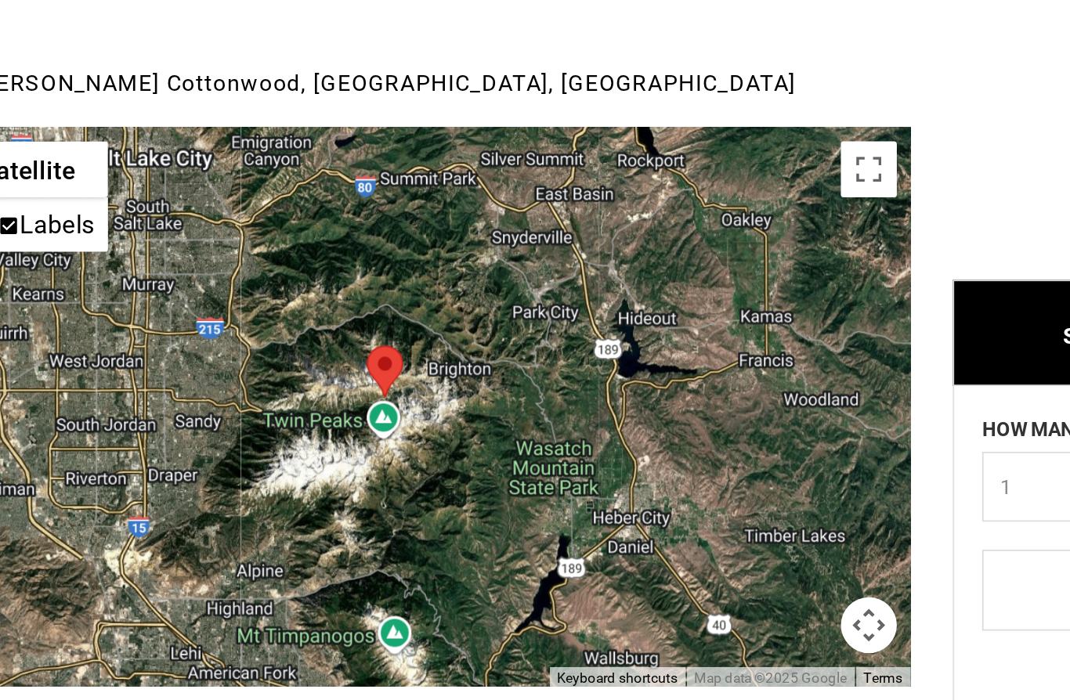
click at [648, 212] on button "Toggle fullscreen view" at bounding box center [663, 227] width 31 height 31
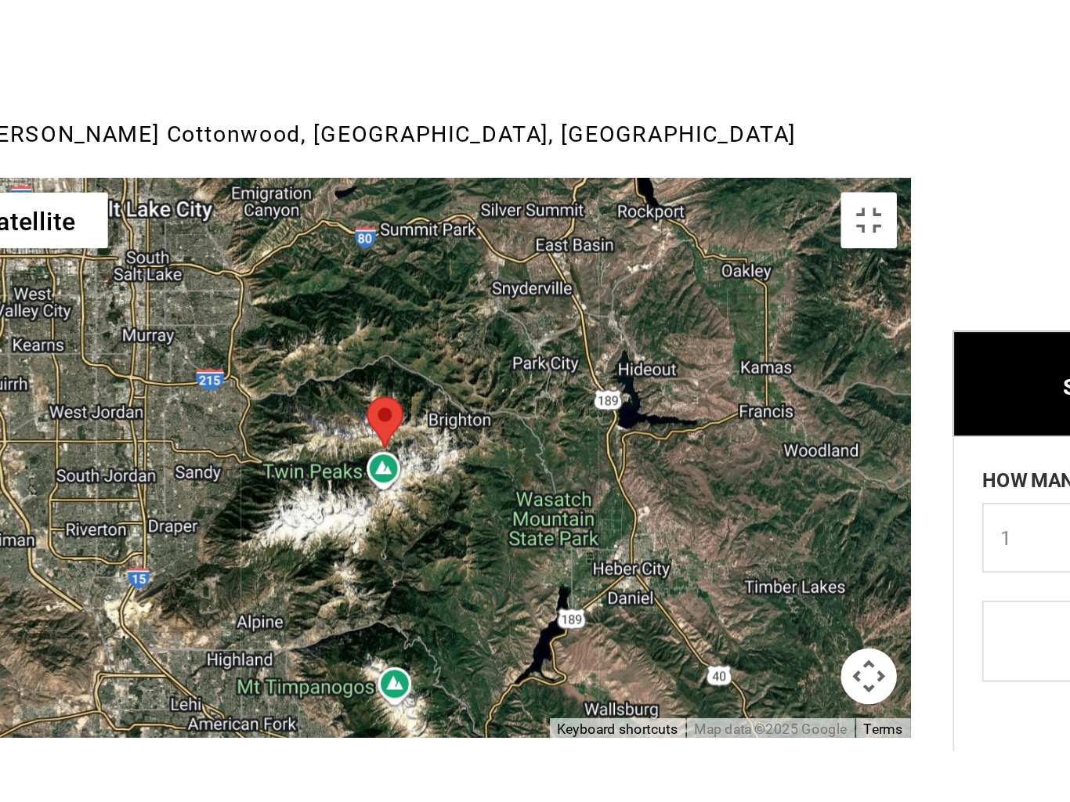
scroll to position [0, 0]
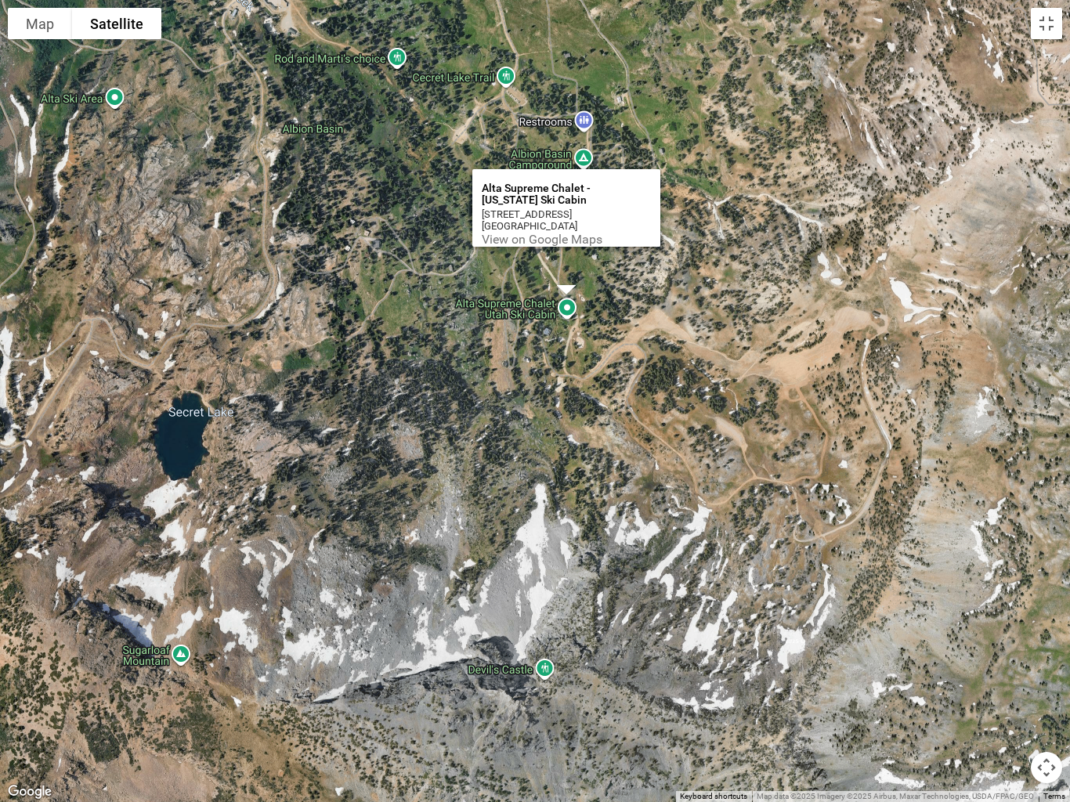
click at [581, 232] on span "View on Google Maps" at bounding box center [542, 239] width 121 height 15
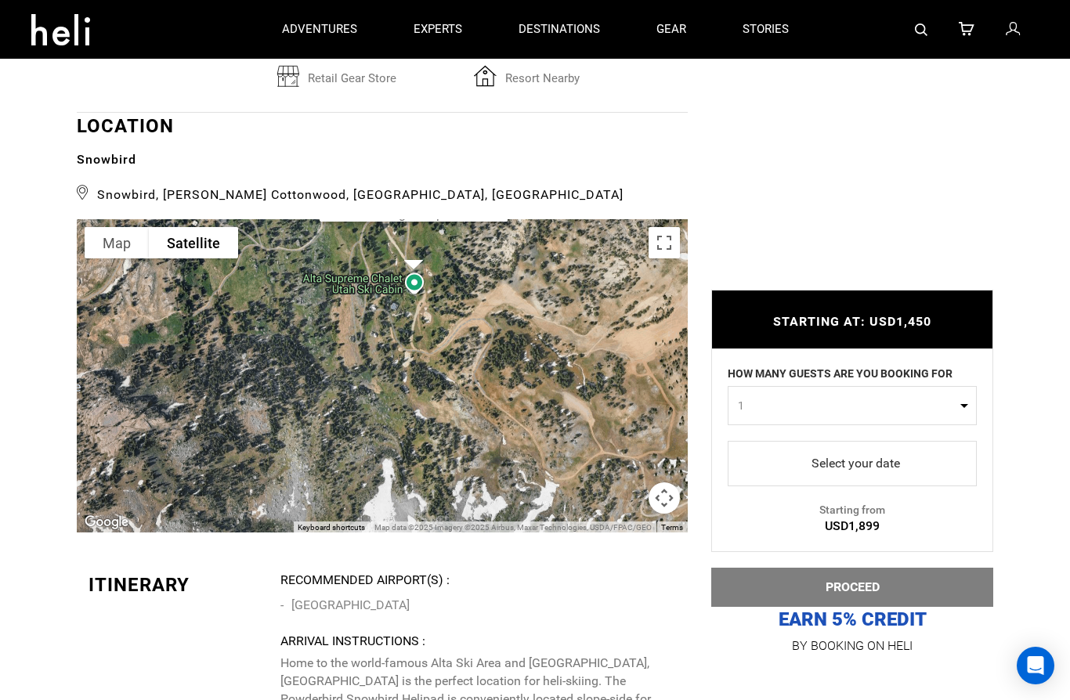
scroll to position [2881, 0]
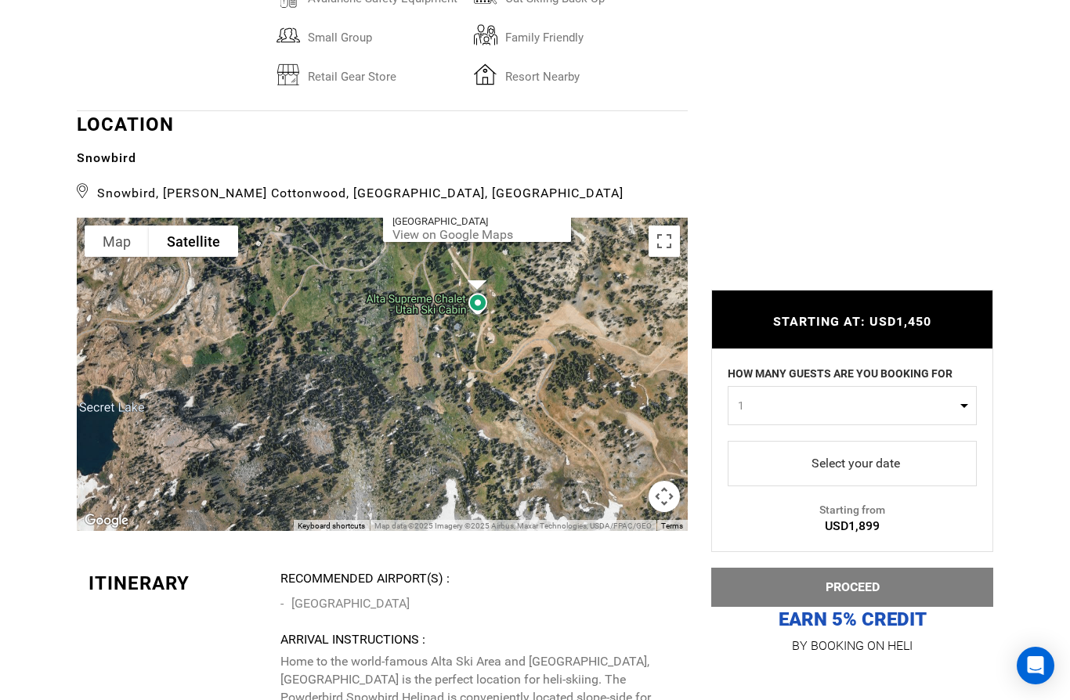
click at [82, 192] on icon at bounding box center [83, 190] width 13 height 23
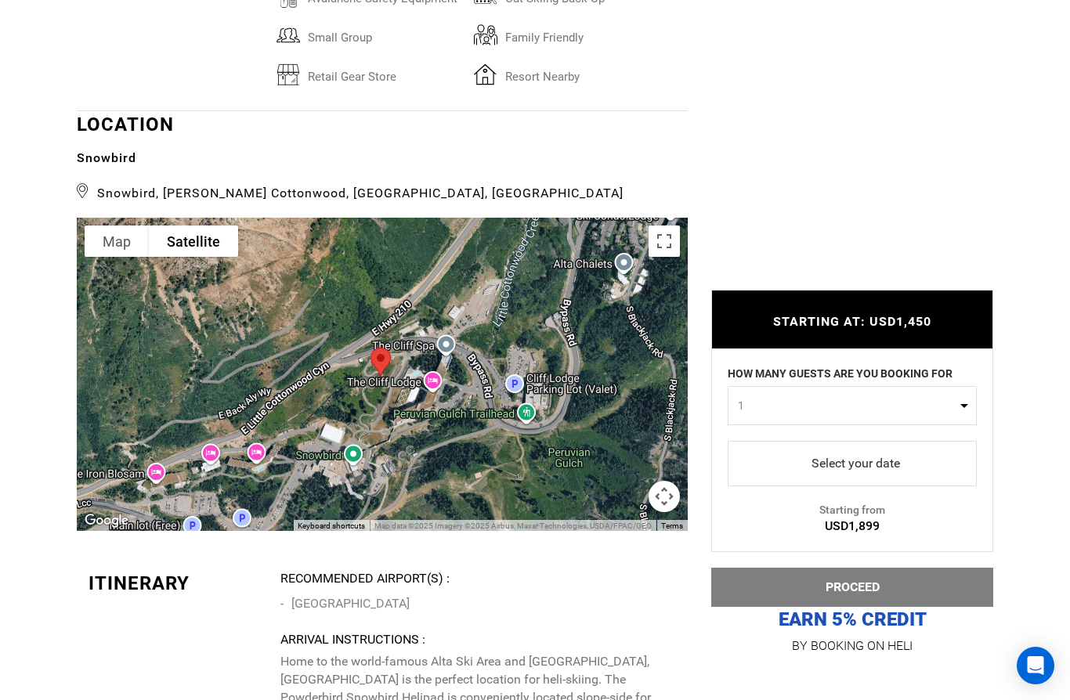
click at [670, 256] on button "Toggle fullscreen view" at bounding box center [663, 241] width 31 height 31
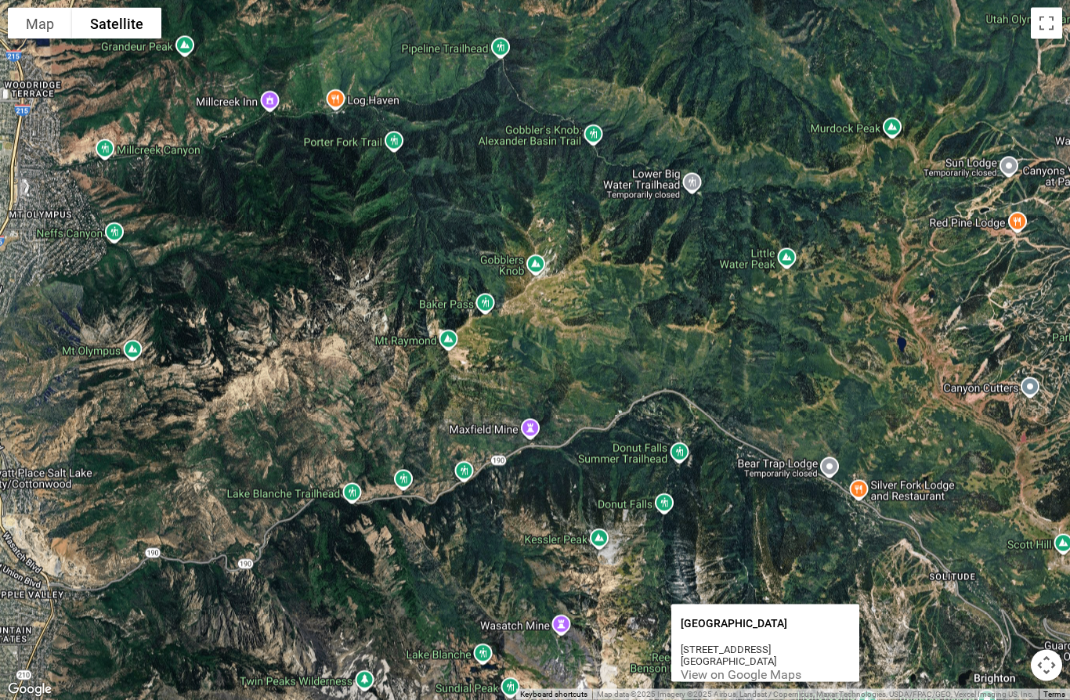
scroll to position [2656, 0]
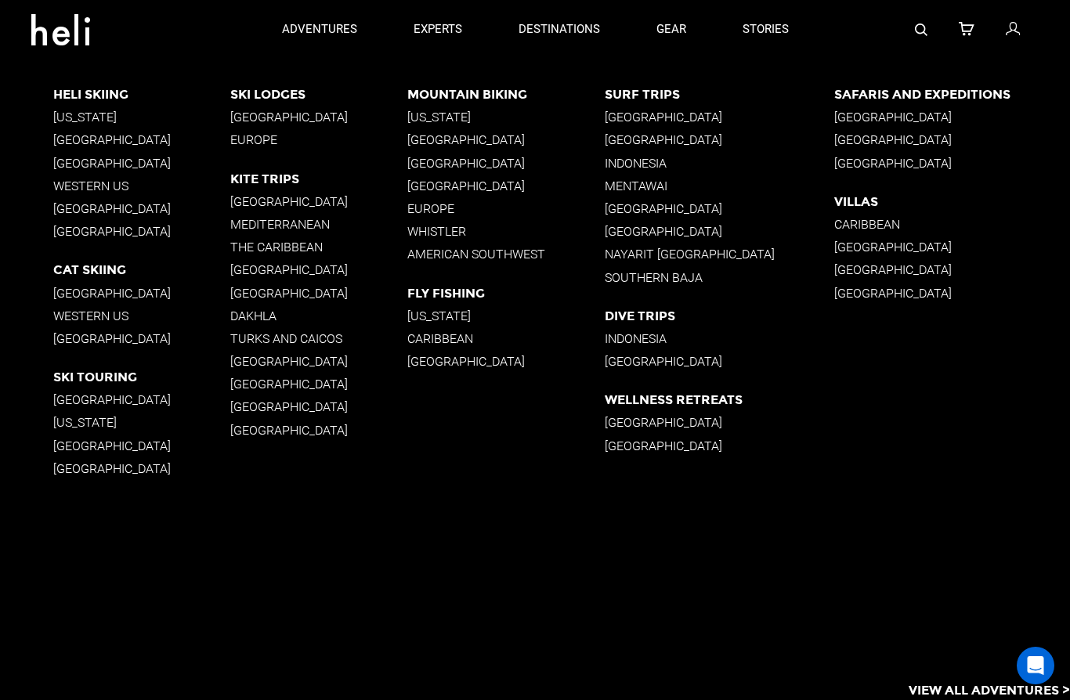
click at [115, 192] on p "Western US" at bounding box center [141, 186] width 177 height 15
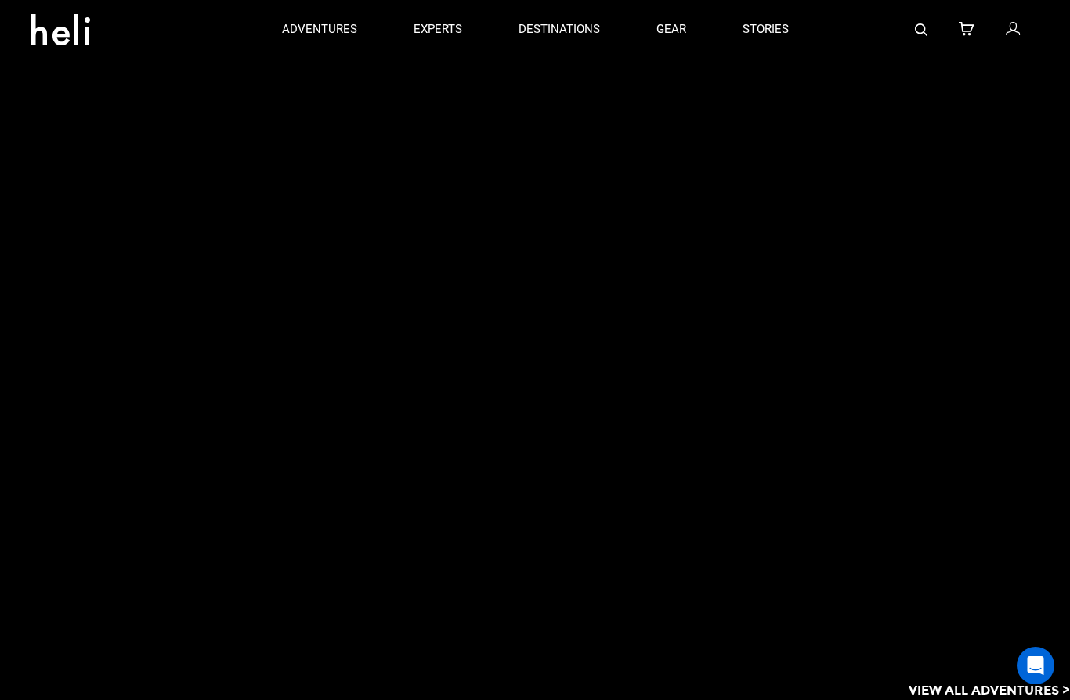
click at [116, 188] on div "View All Adventures >" at bounding box center [535, 379] width 1070 height 641
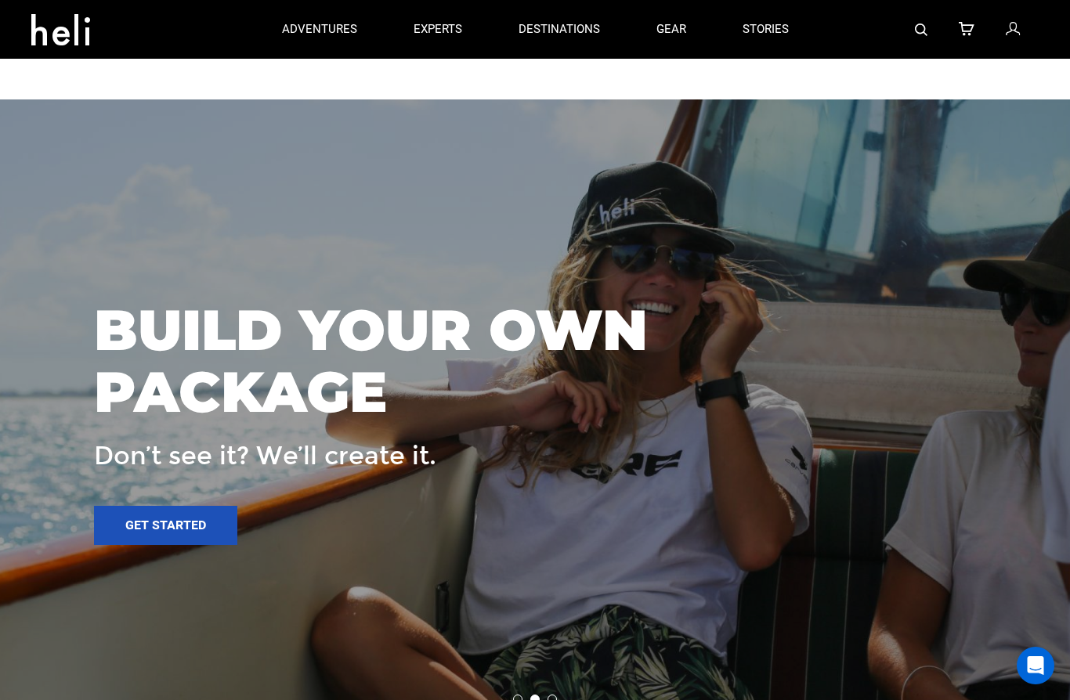
scroll to position [2509, 0]
